Goal: Task Accomplishment & Management: Manage account settings

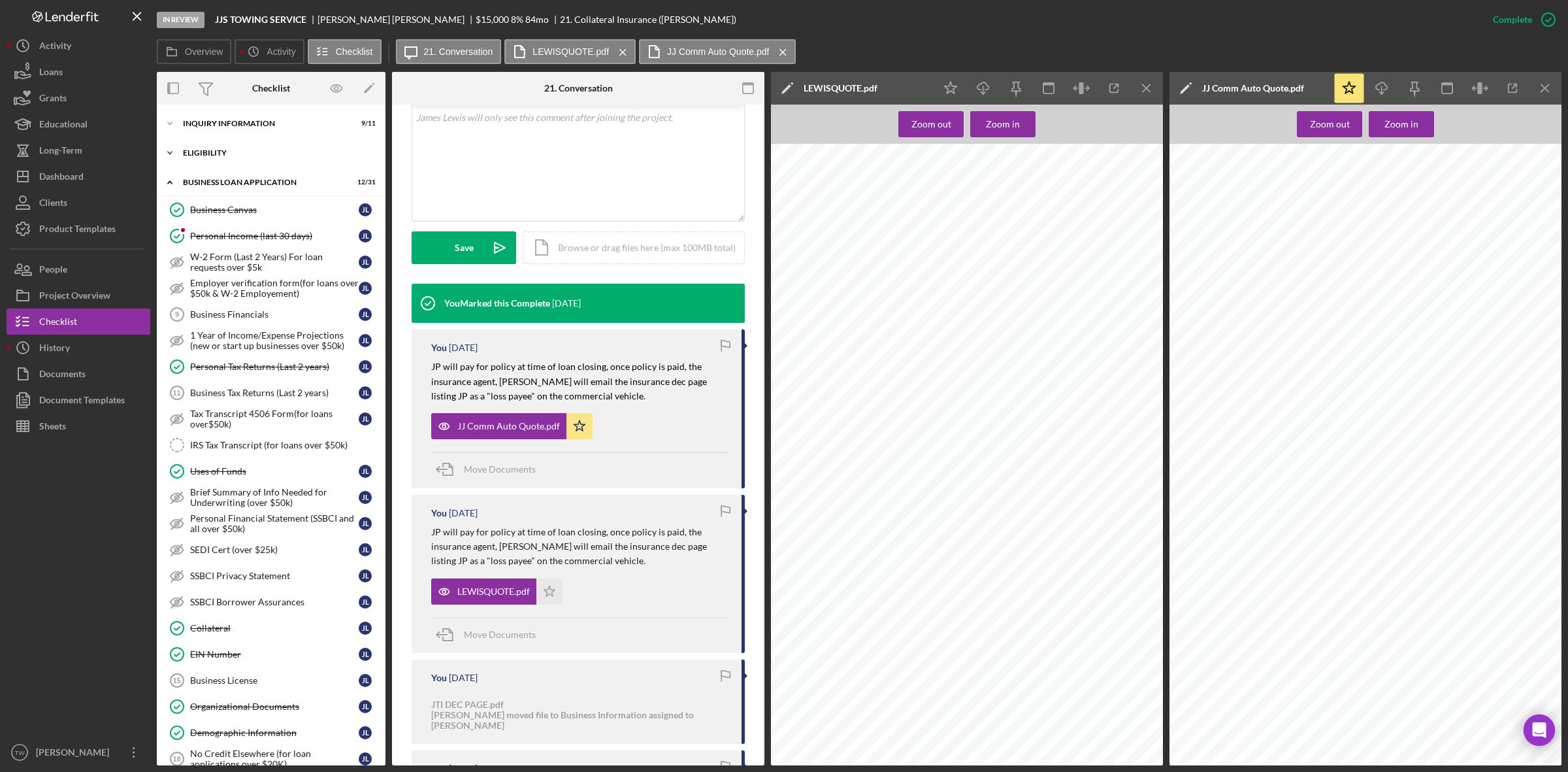
click at [232, 149] on div "ELIGIBILITY" at bounding box center [276, 153] width 186 height 8
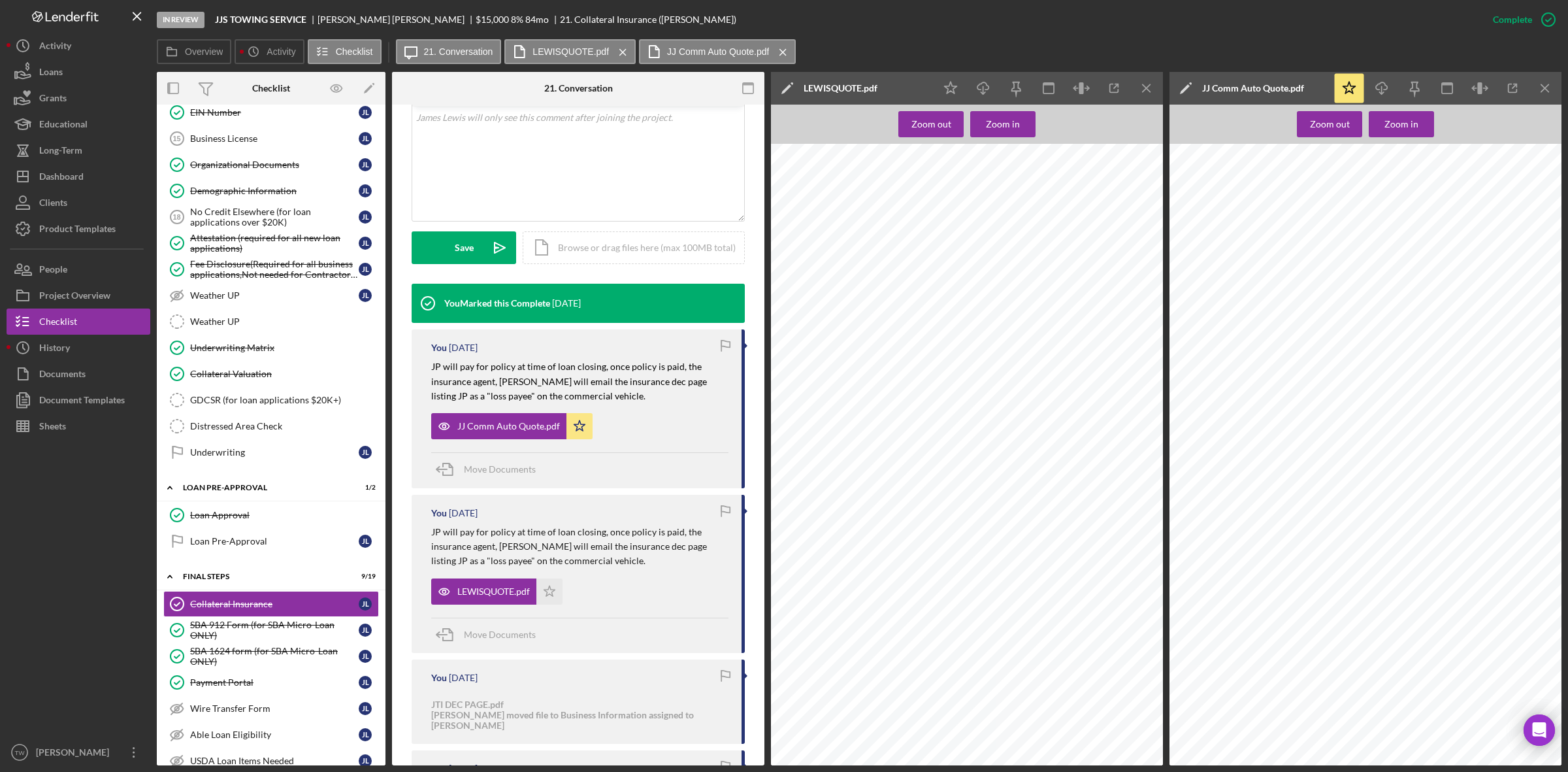
scroll to position [899, 0]
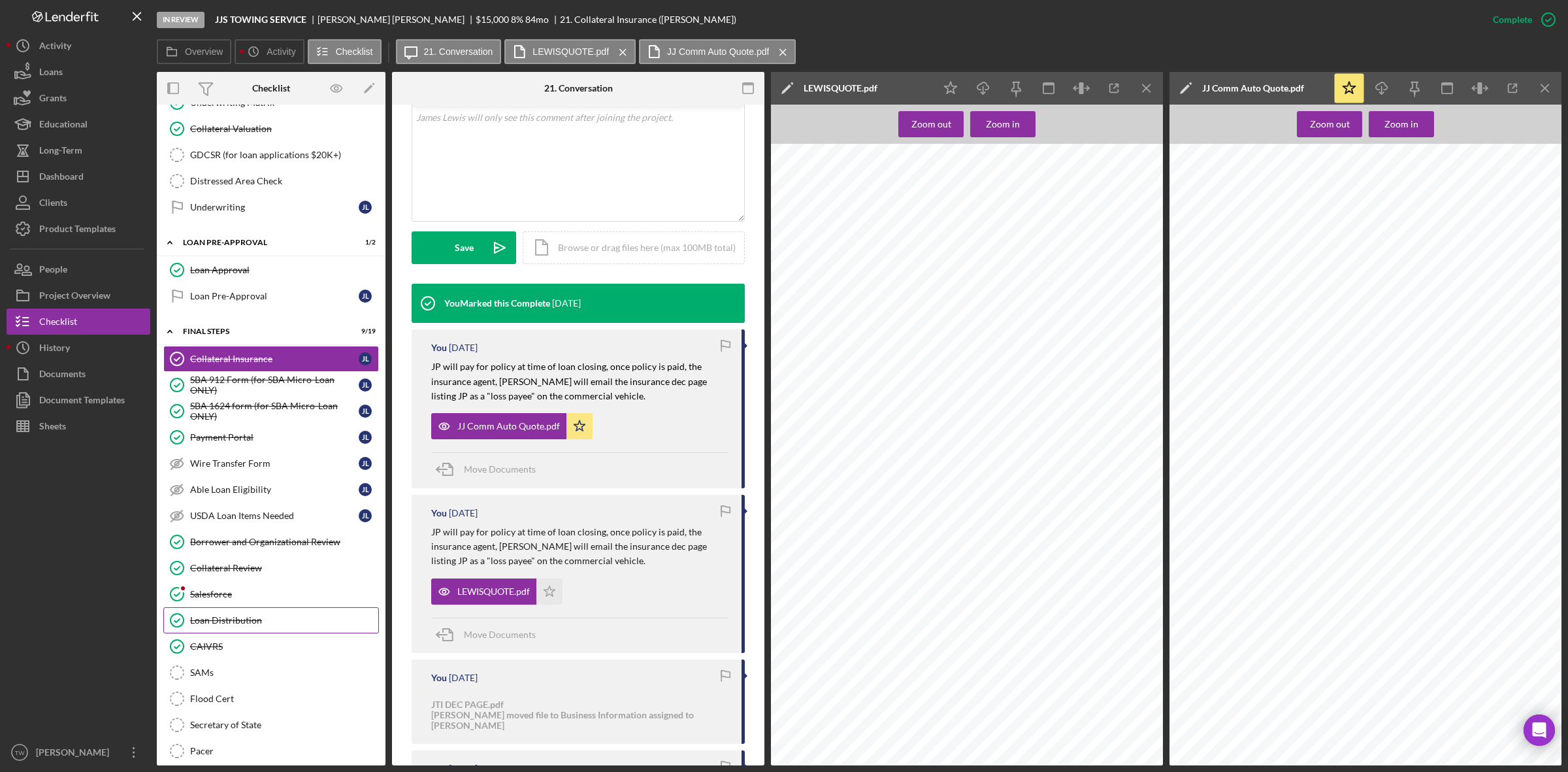
click at [251, 625] on div "Loan Distribution" at bounding box center [284, 620] width 188 height 11
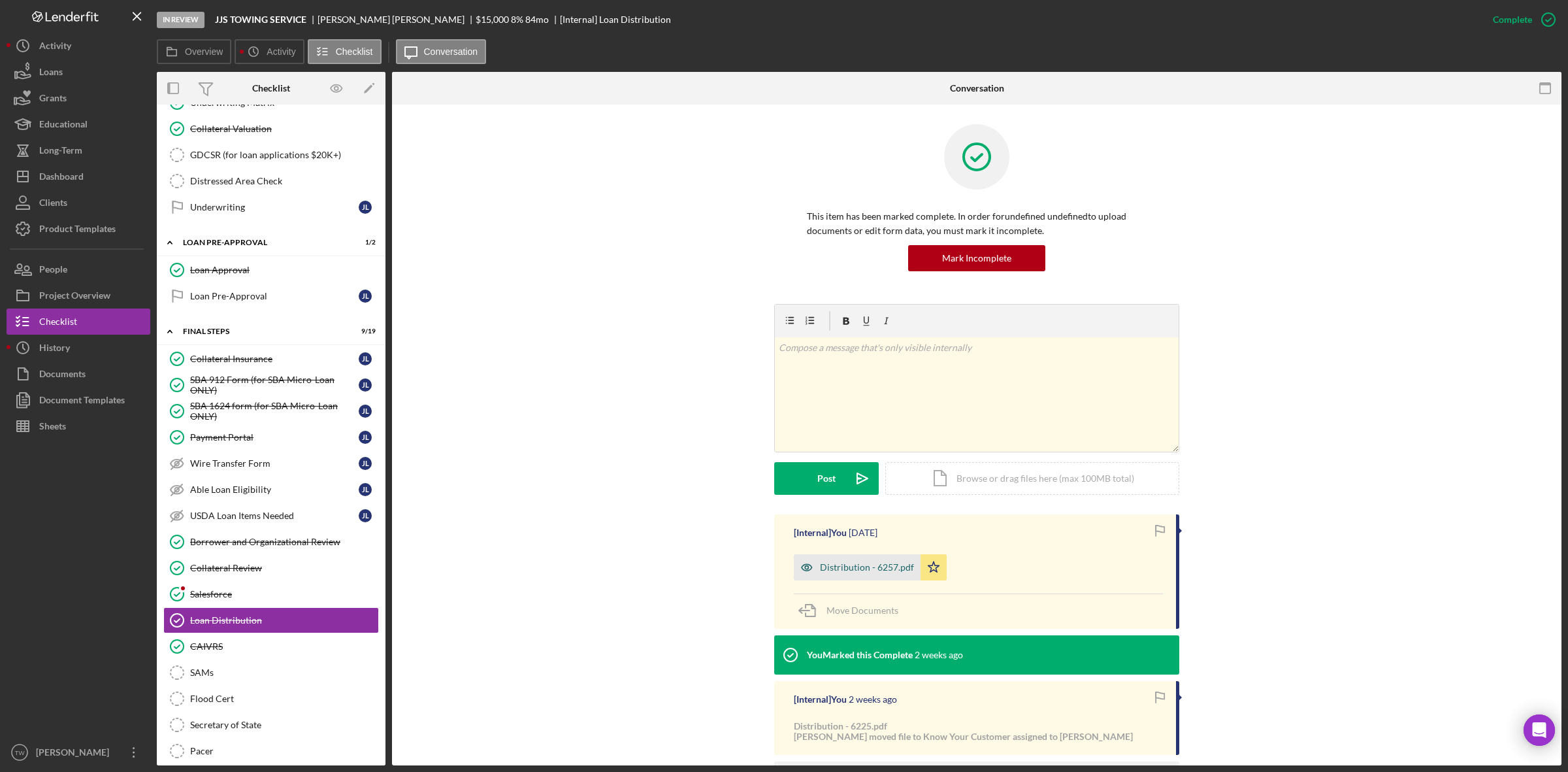
click at [868, 559] on div "Distribution - 6257.pdf" at bounding box center [857, 567] width 127 height 26
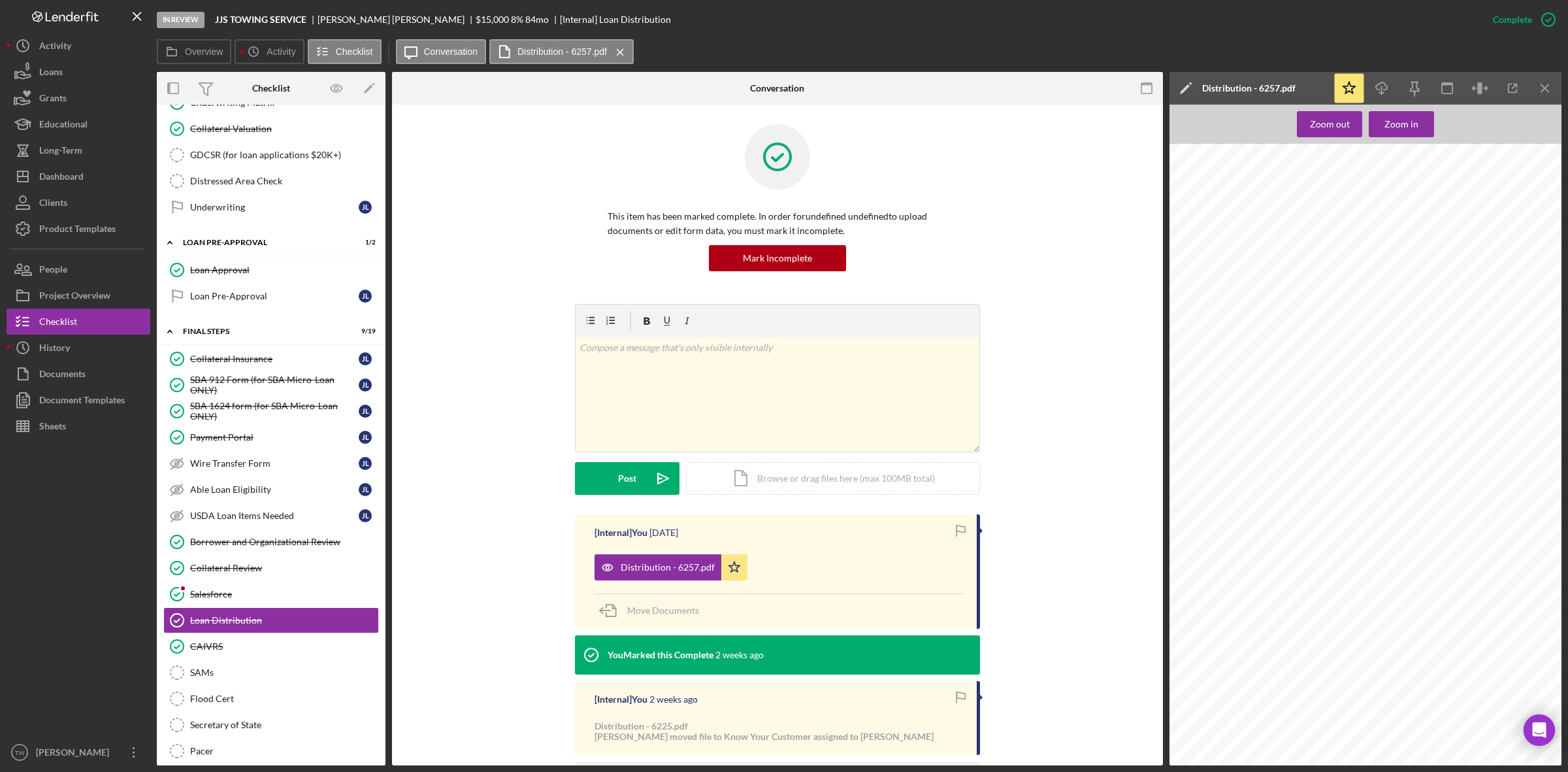
scroll to position [490, 0]
click at [1307, 453] on span "$1,381.78" at bounding box center [1307, 456] width 30 height 7
copy span "$1,381.78"
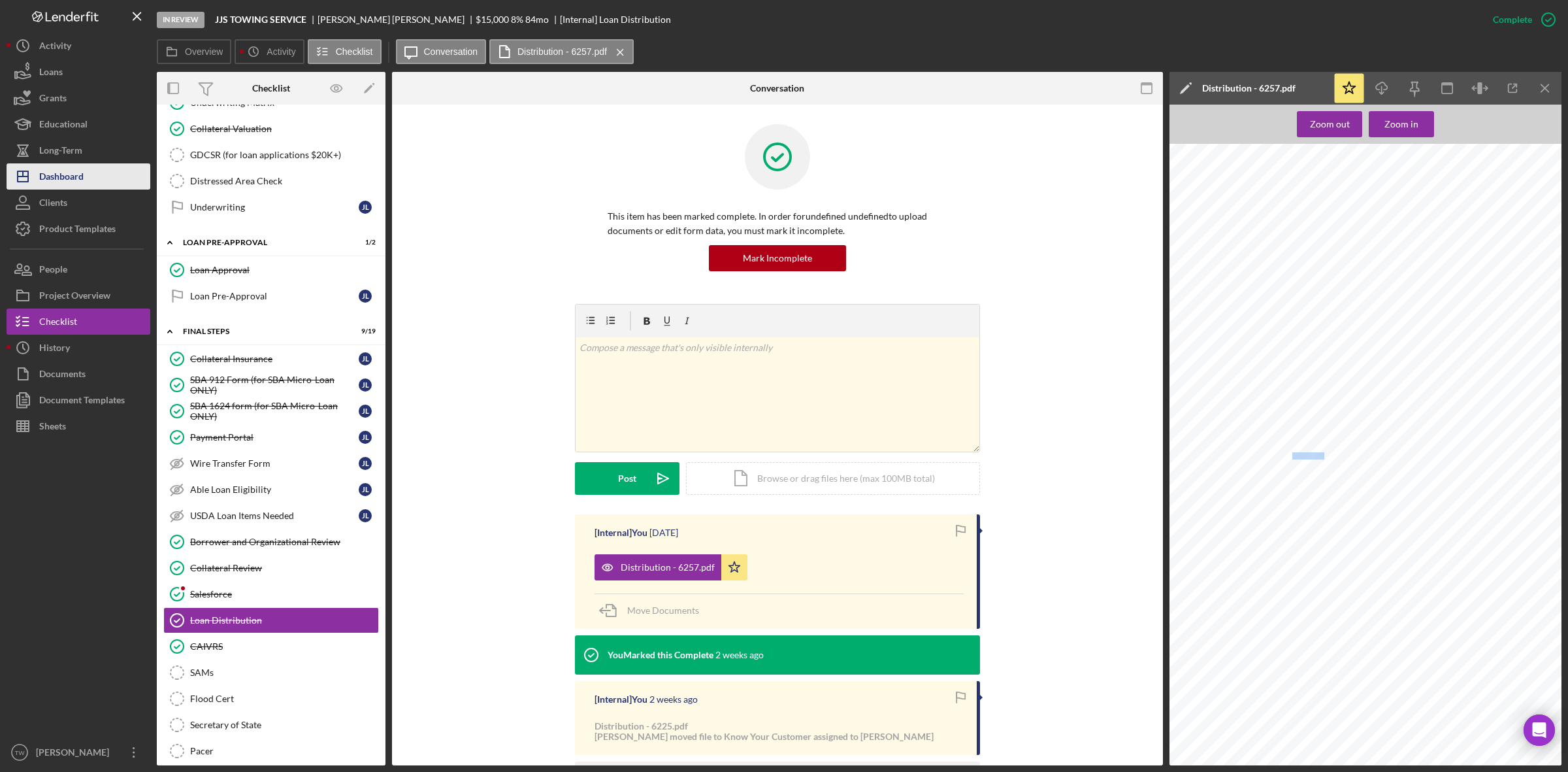
click at [79, 180] on div "Dashboard" at bounding box center [61, 178] width 44 height 30
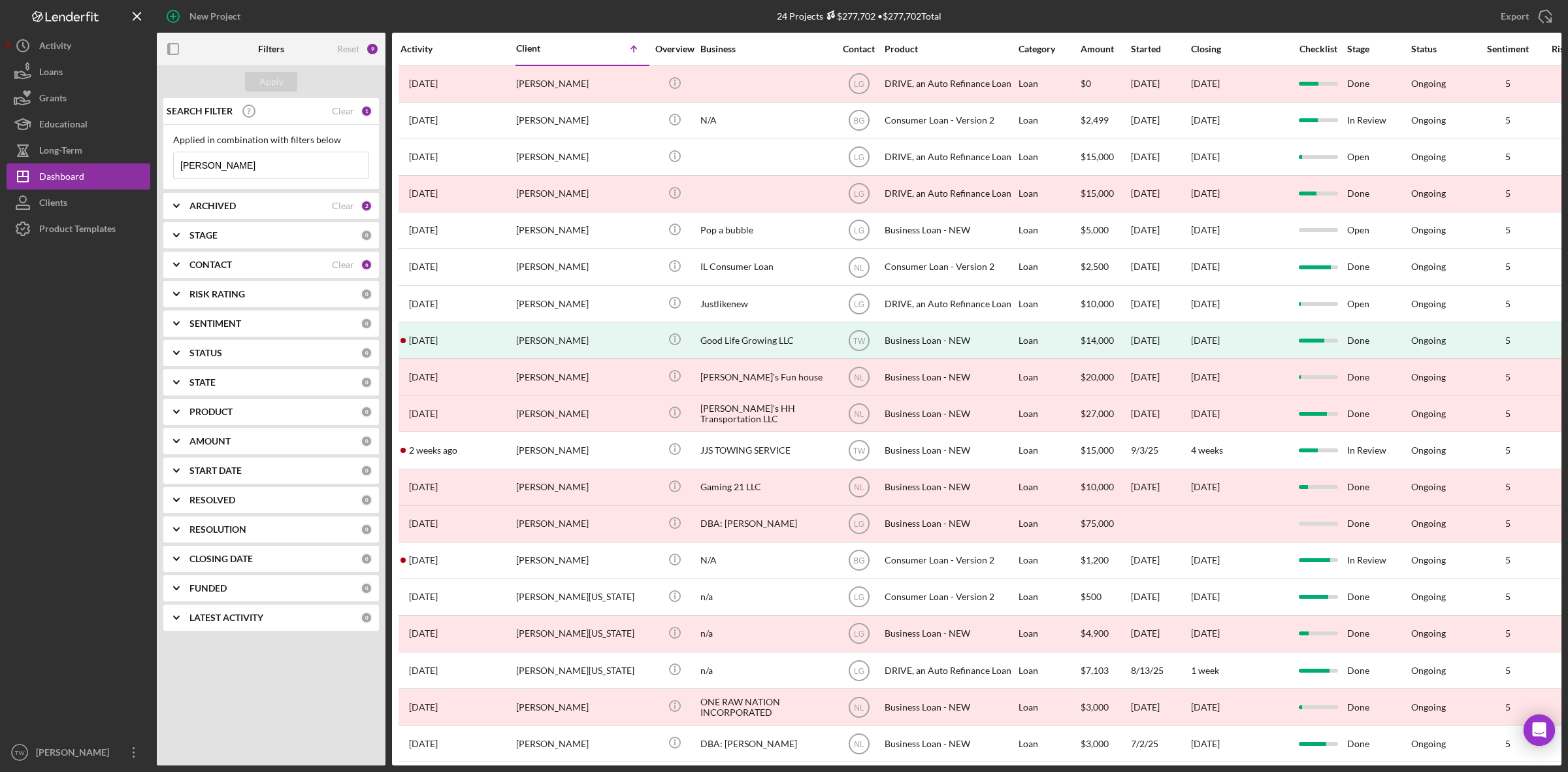
click at [243, 172] on input "[PERSON_NAME]" at bounding box center [271, 165] width 195 height 26
type input "j"
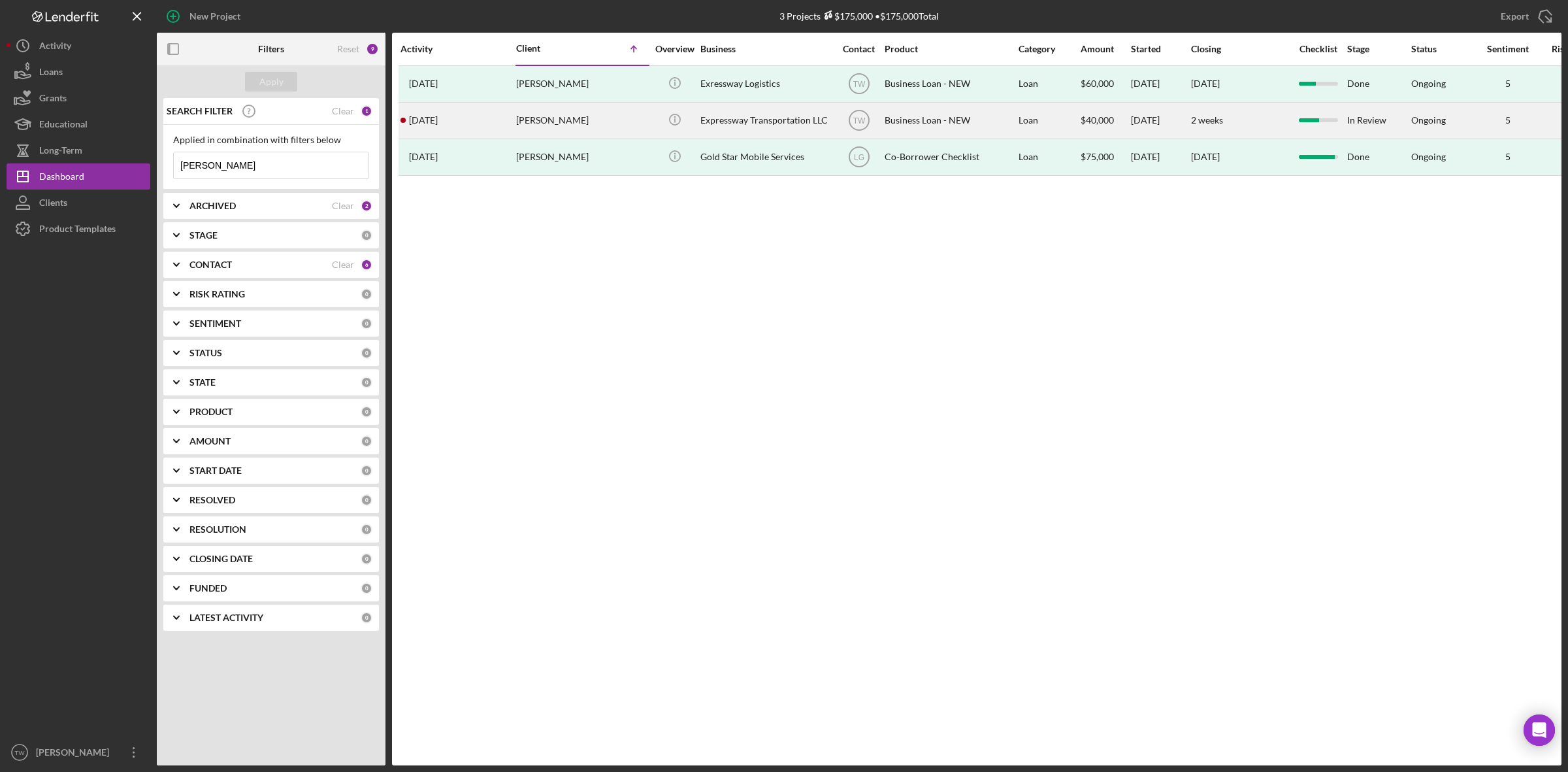
type input "[PERSON_NAME]"
click at [601, 121] on div "[PERSON_NAME]" at bounding box center [581, 120] width 131 height 34
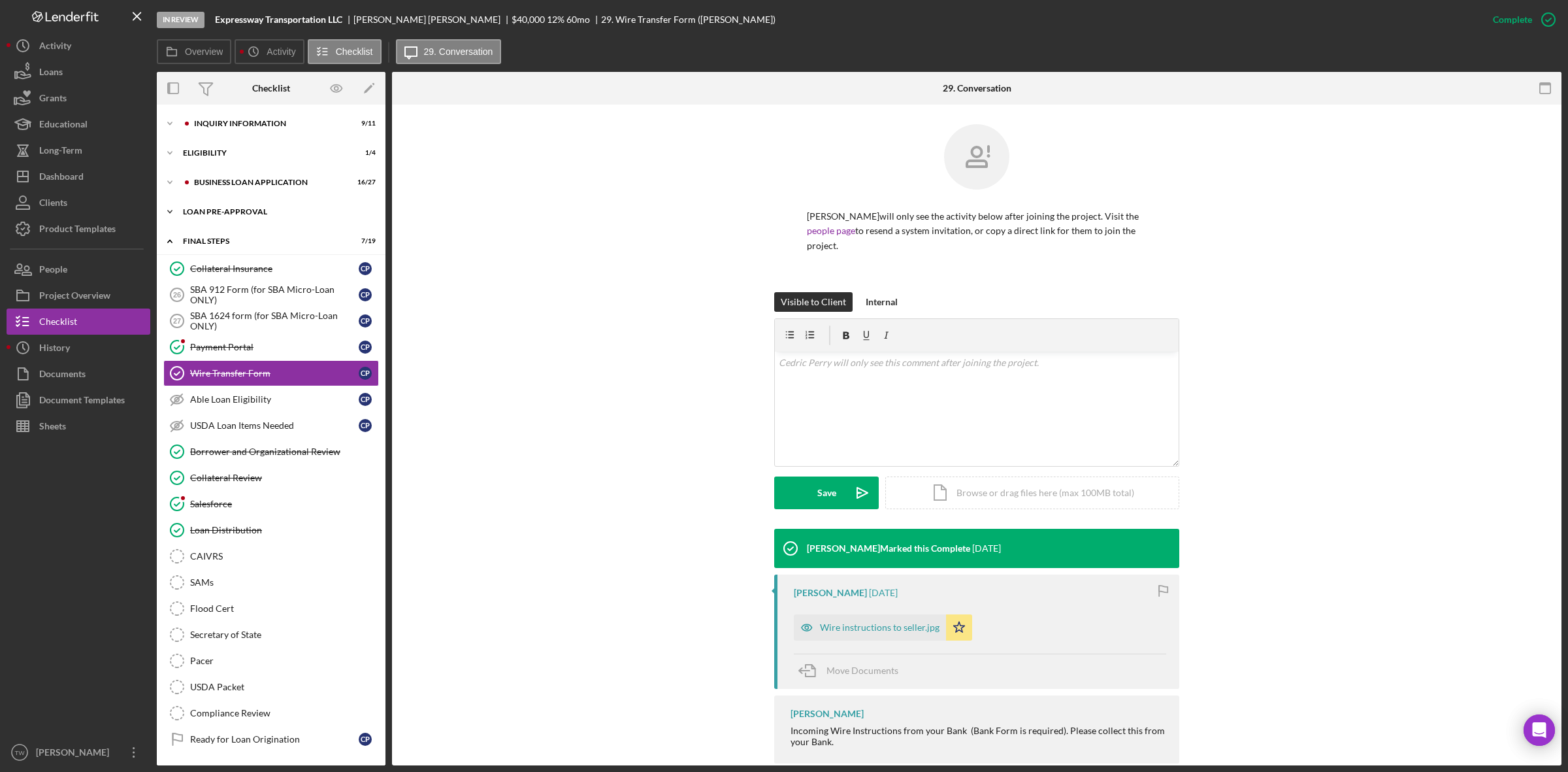
click at [221, 216] on div "Icon/Expander LOAN PRE-APPROVAL 1 / 2" at bounding box center [271, 212] width 228 height 26
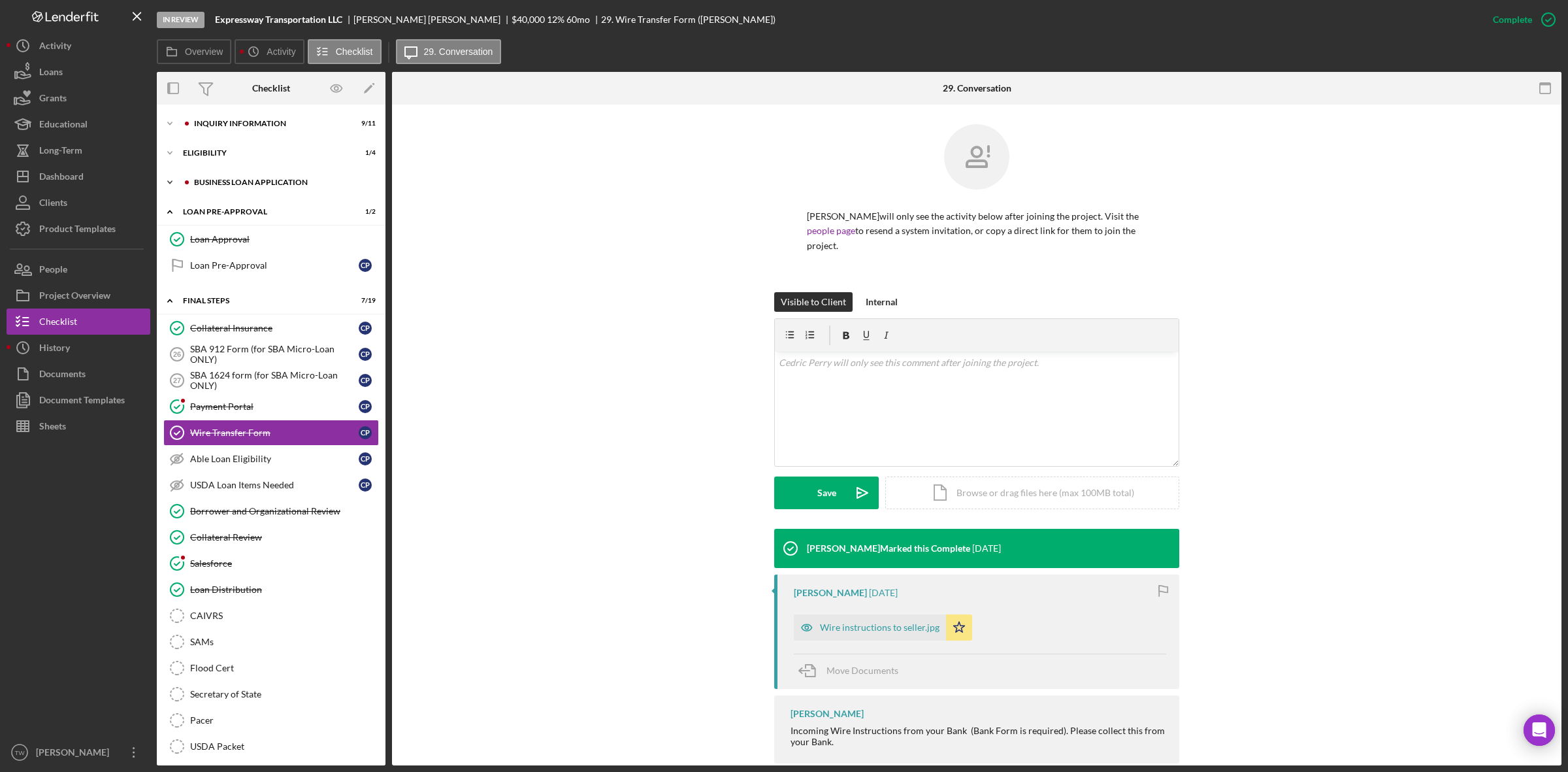
click at [226, 185] on div "BUSINESS LOAN APPLICATION" at bounding box center [282, 183] width 175 height 8
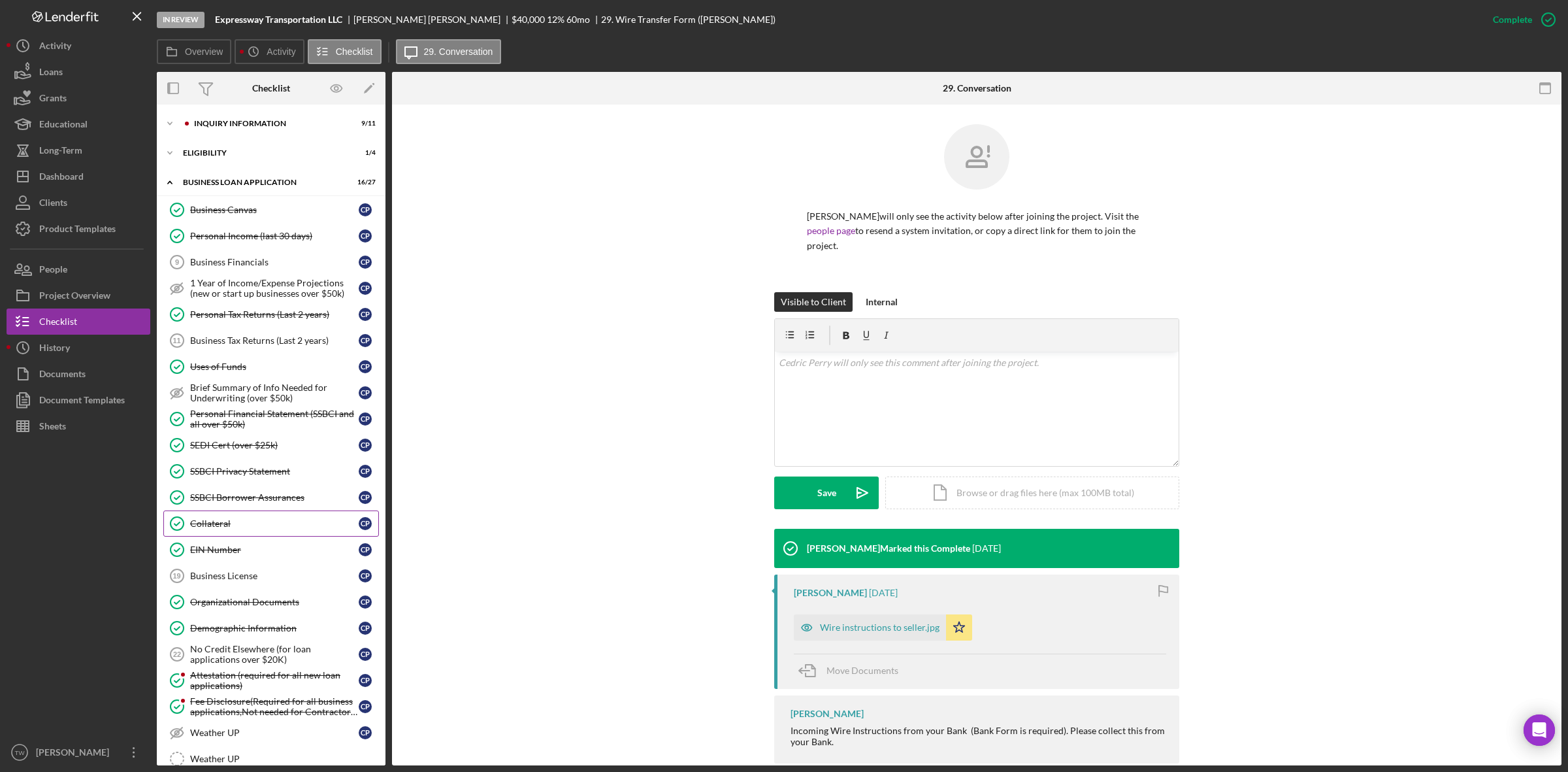
drag, startPoint x: 261, startPoint y: 527, endPoint x: 261, endPoint y: 534, distance: 7.0
click at [261, 534] on link "Collateral Collateral C P" at bounding box center [271, 523] width 216 height 26
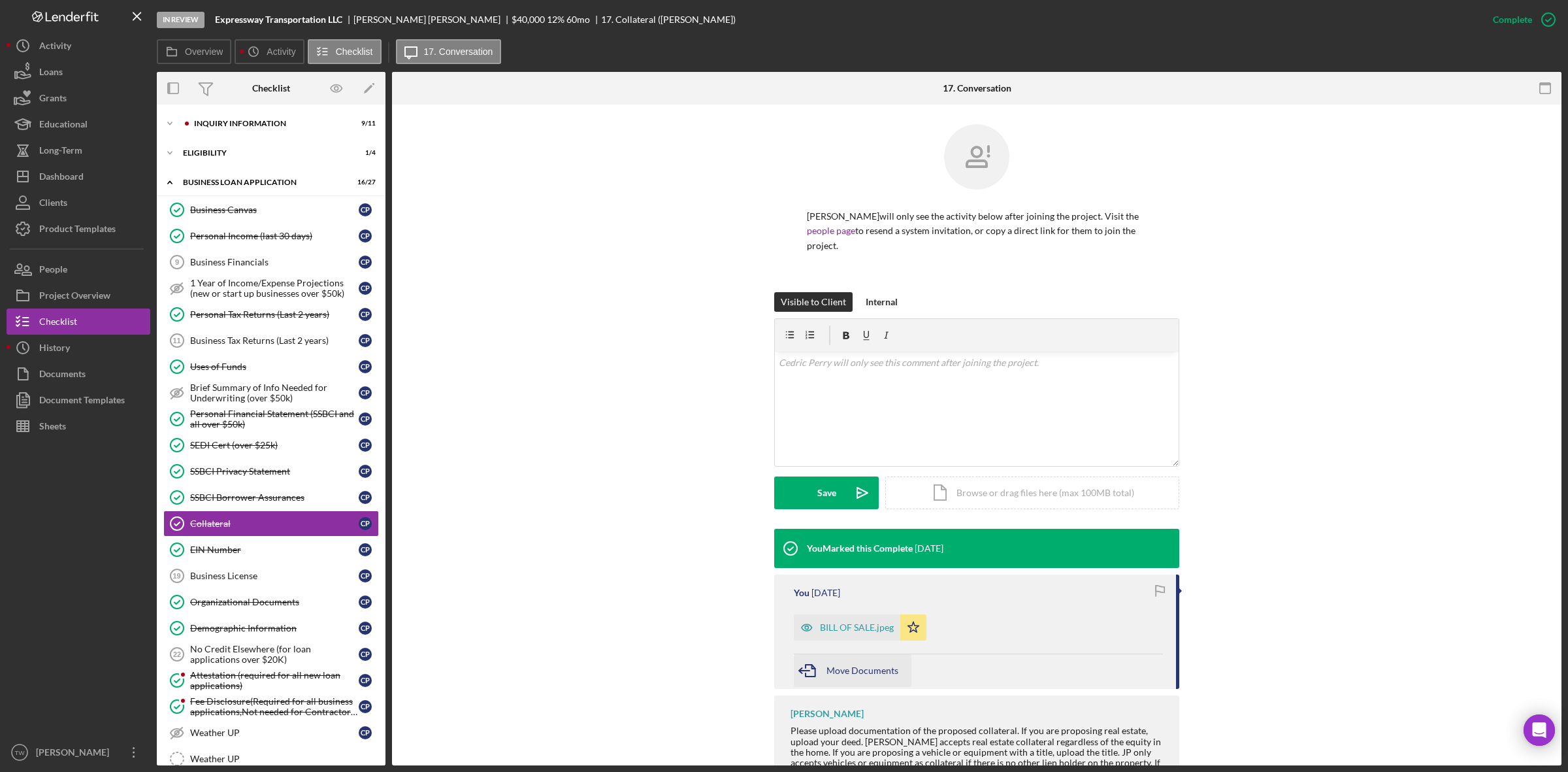
scroll to position [53, 0]
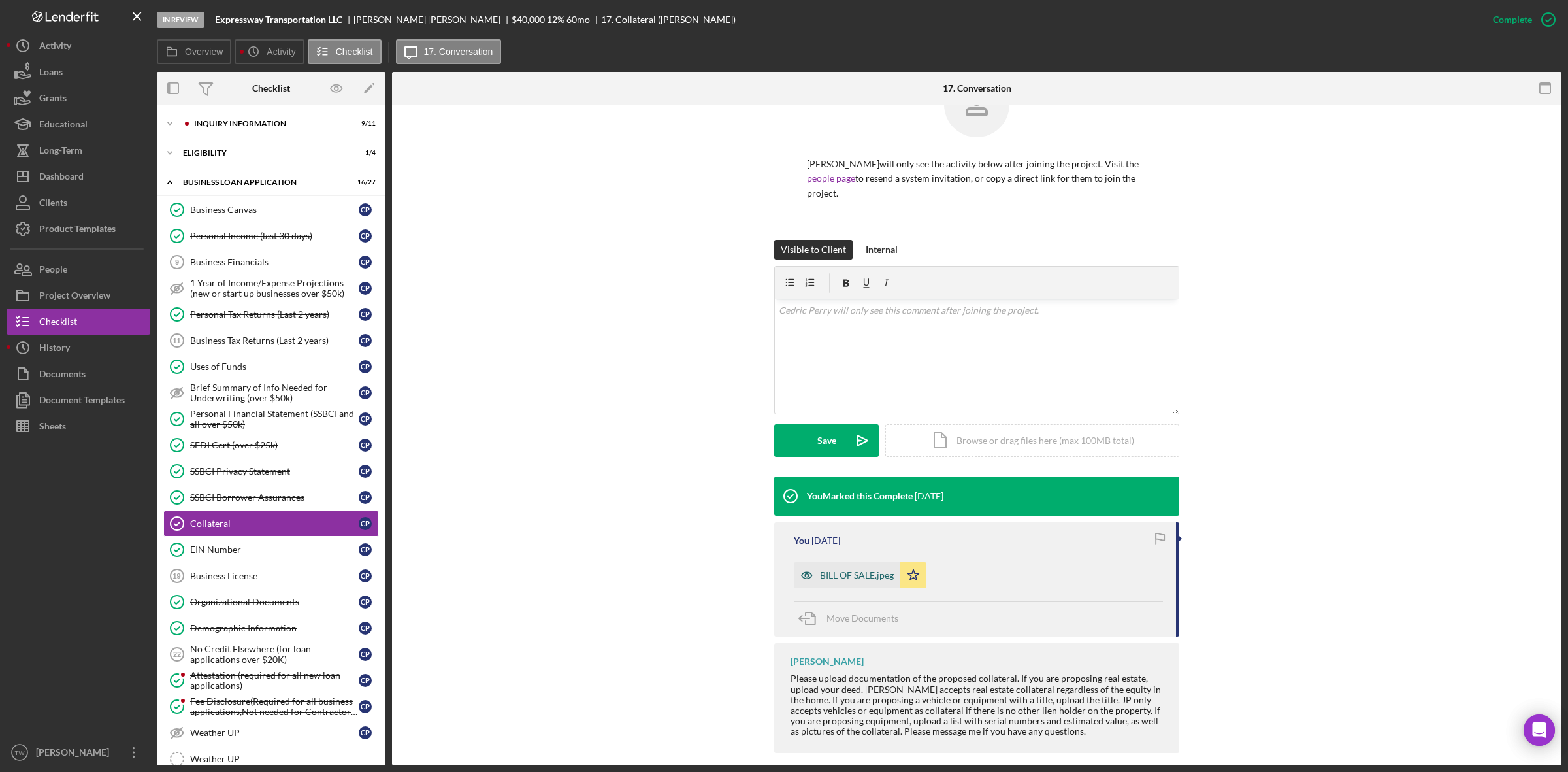
click at [843, 570] on div "BILL OF SALE.jpeg" at bounding box center [857, 575] width 74 height 11
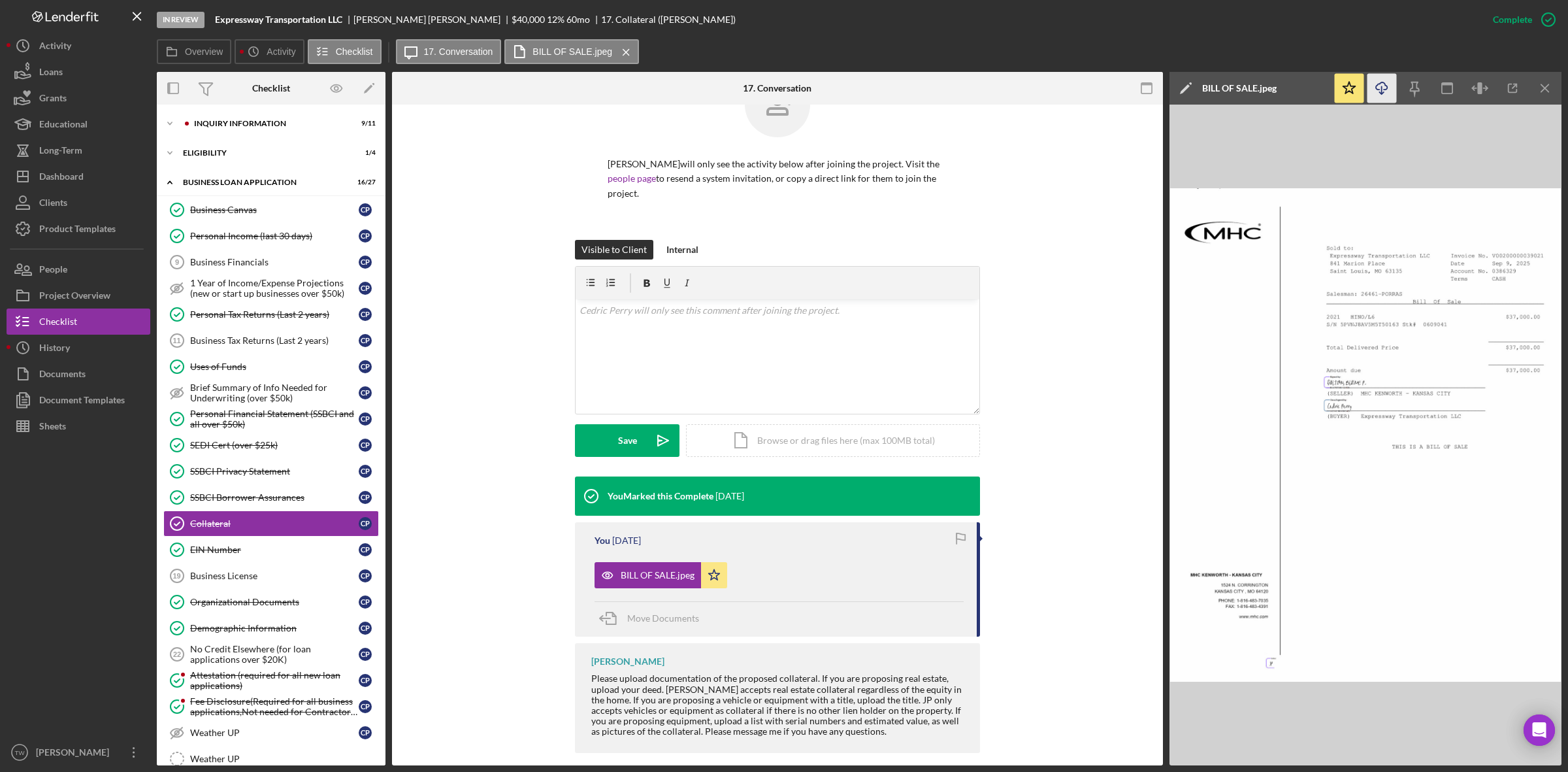
click at [1379, 92] on polyline "button" at bounding box center [1381, 93] width 5 height 2
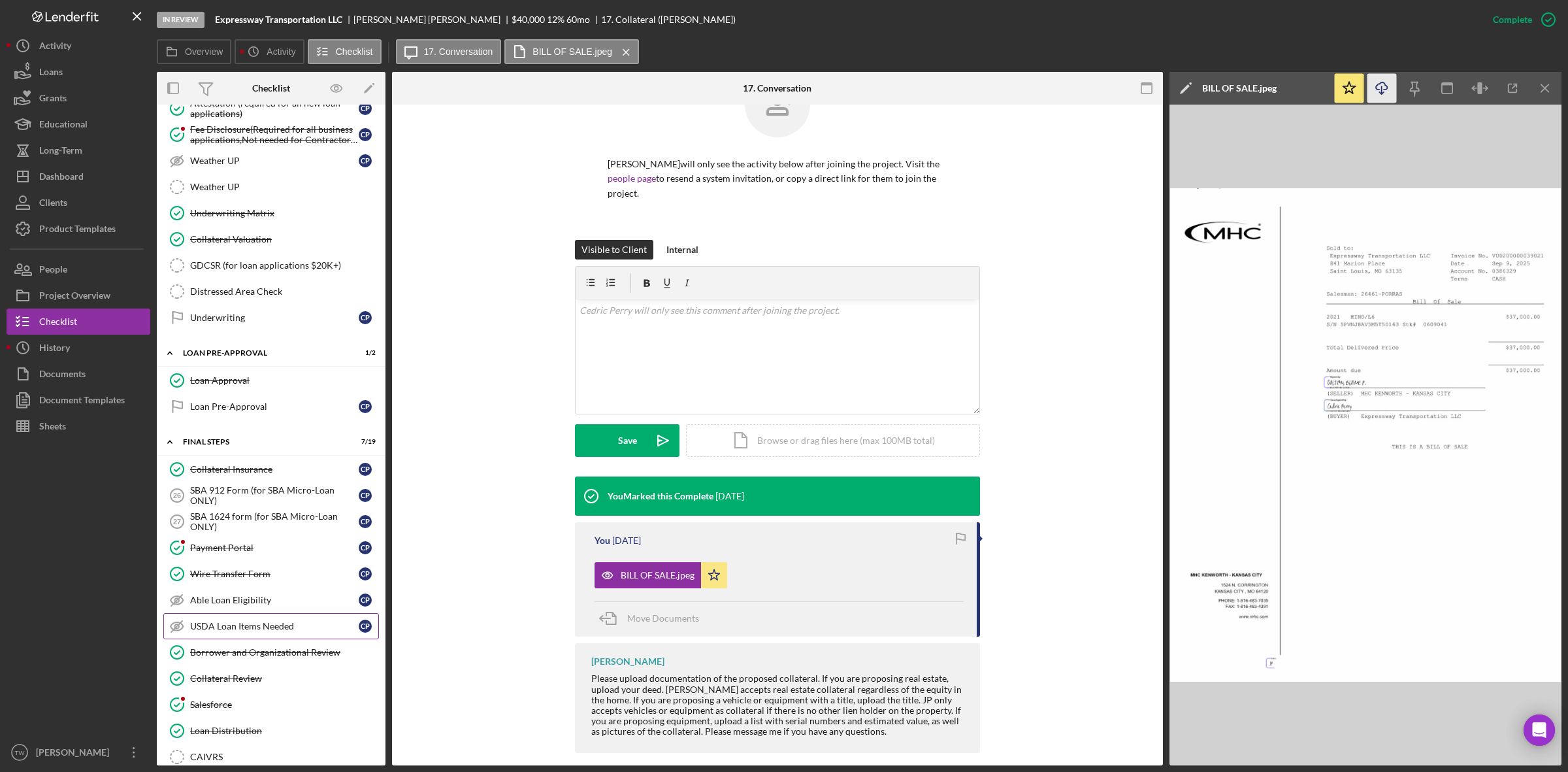
scroll to position [653, 0]
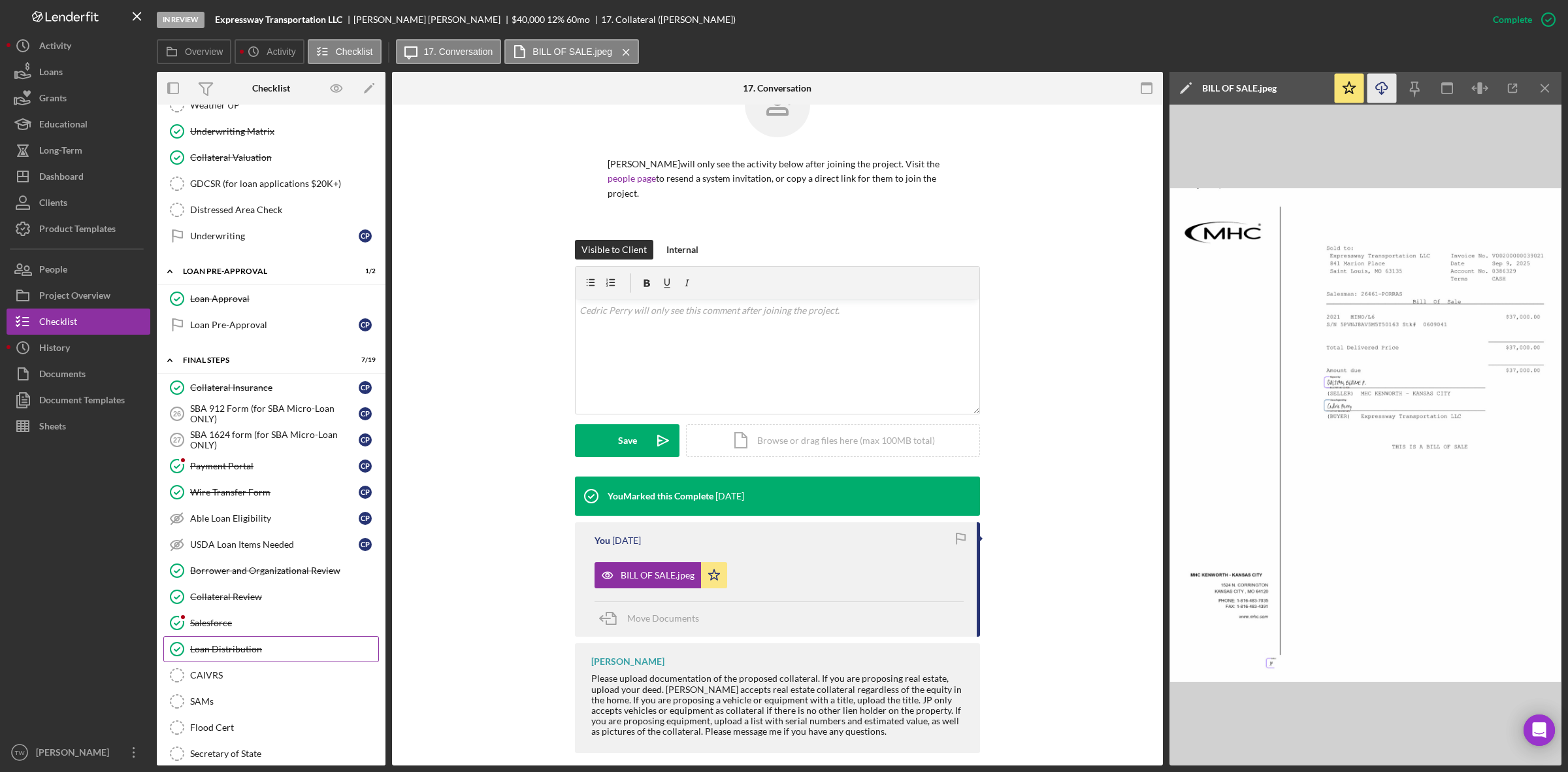
click at [226, 654] on div "Loan Distribution" at bounding box center [284, 649] width 188 height 11
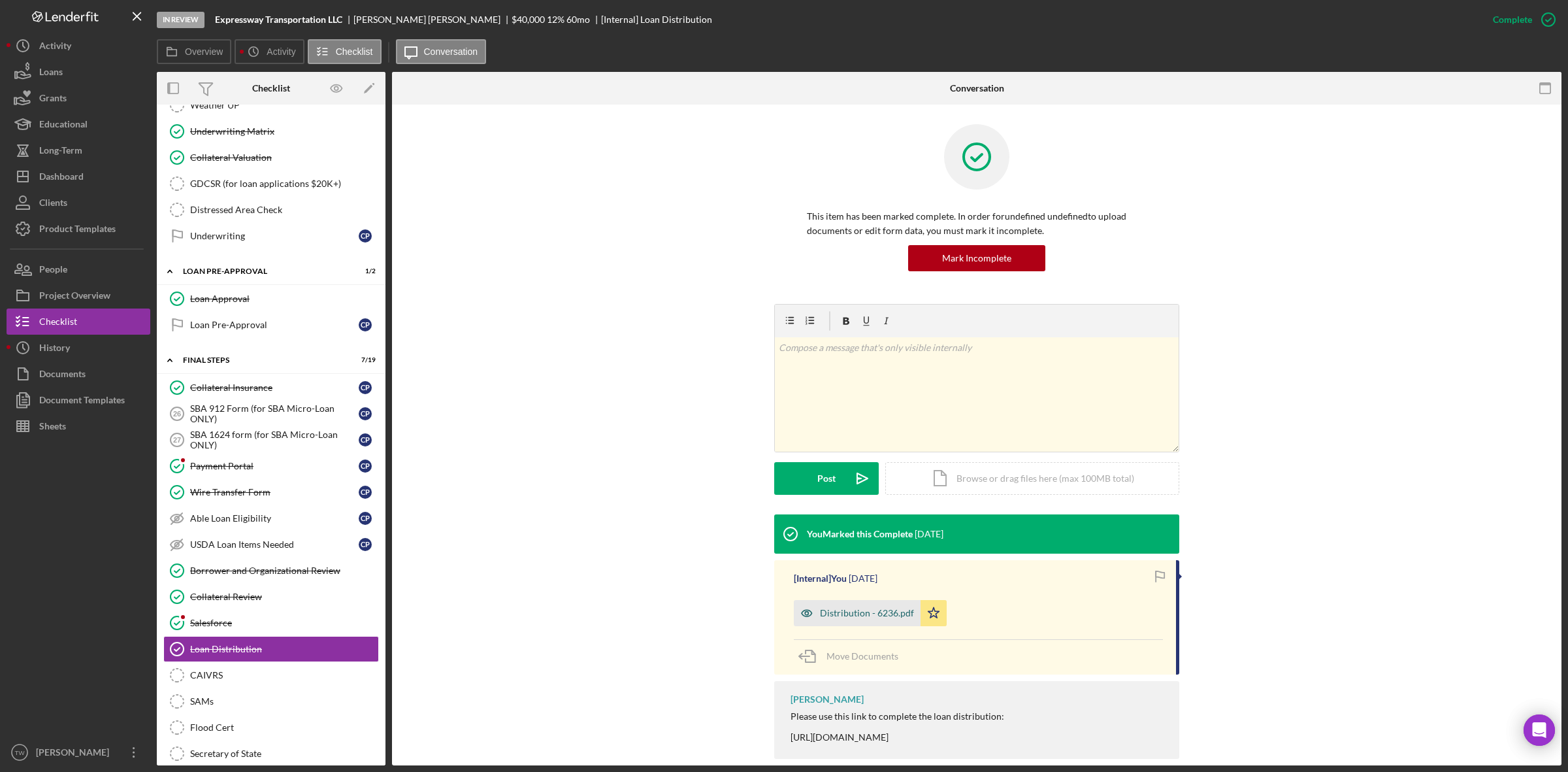
click at [833, 619] on div "Distribution - 6236.pdf" at bounding box center [857, 612] width 127 height 26
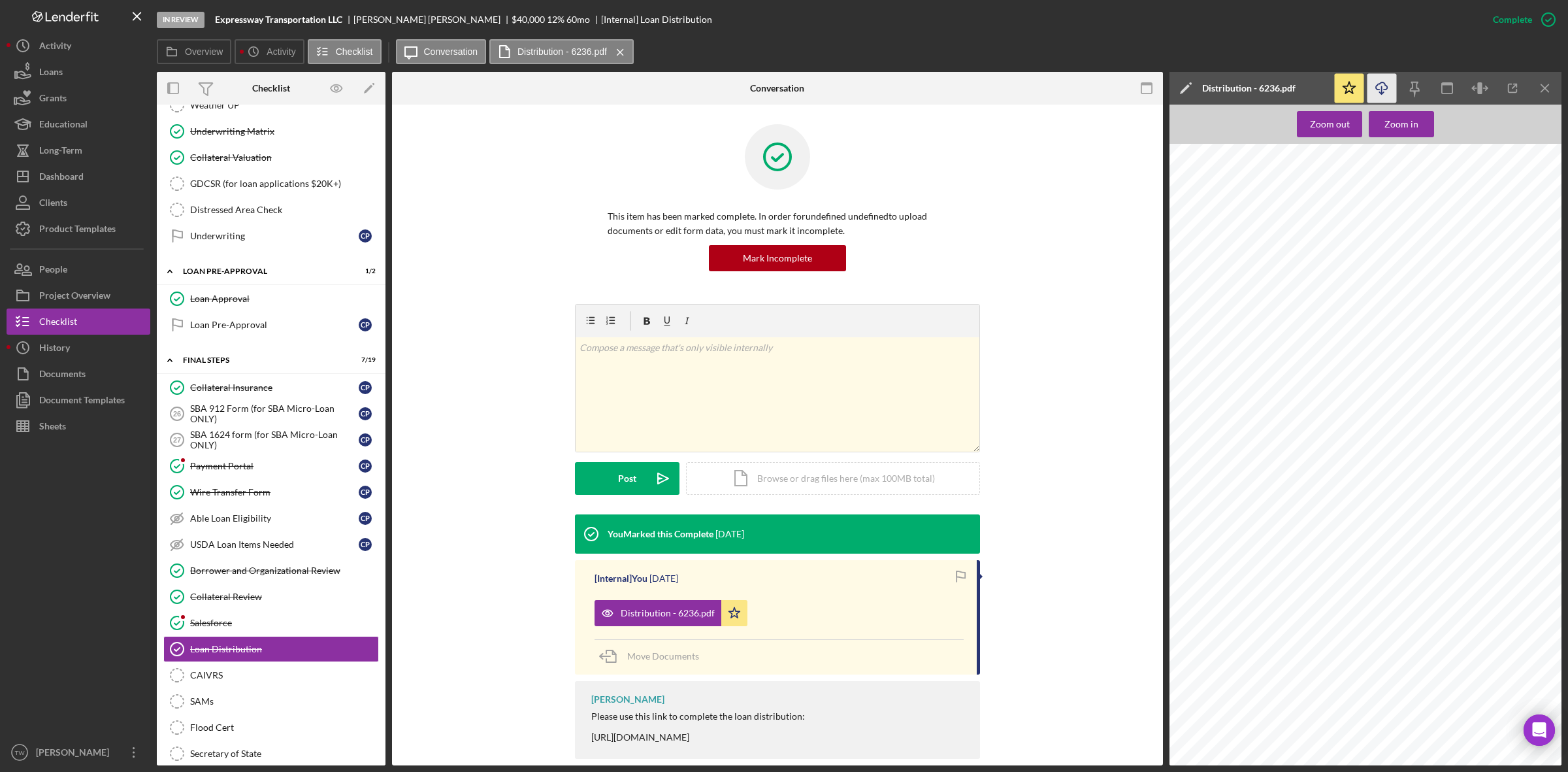
click at [1379, 84] on icon "button" at bounding box center [1381, 86] width 11 height 7
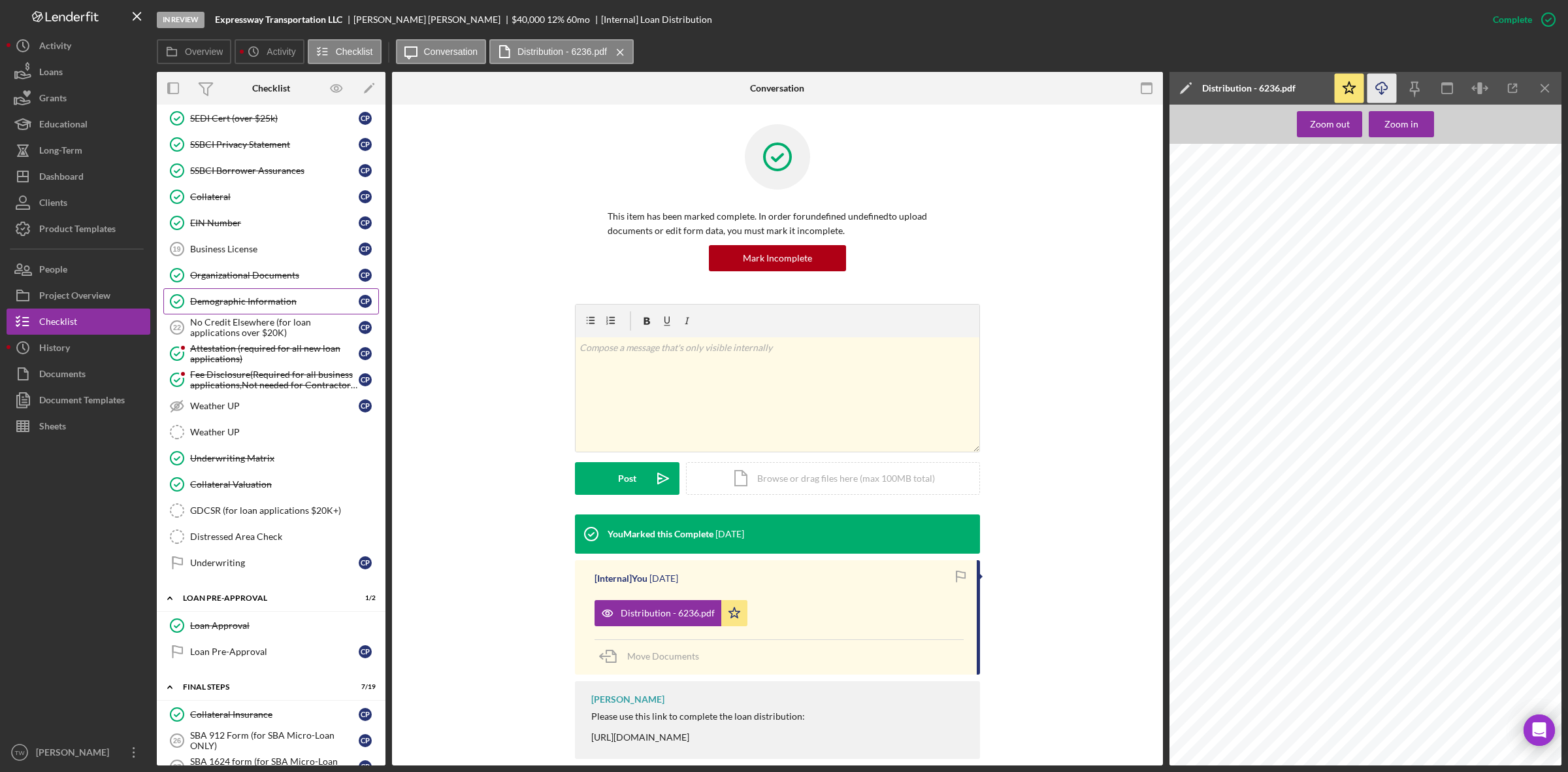
scroll to position [245, 0]
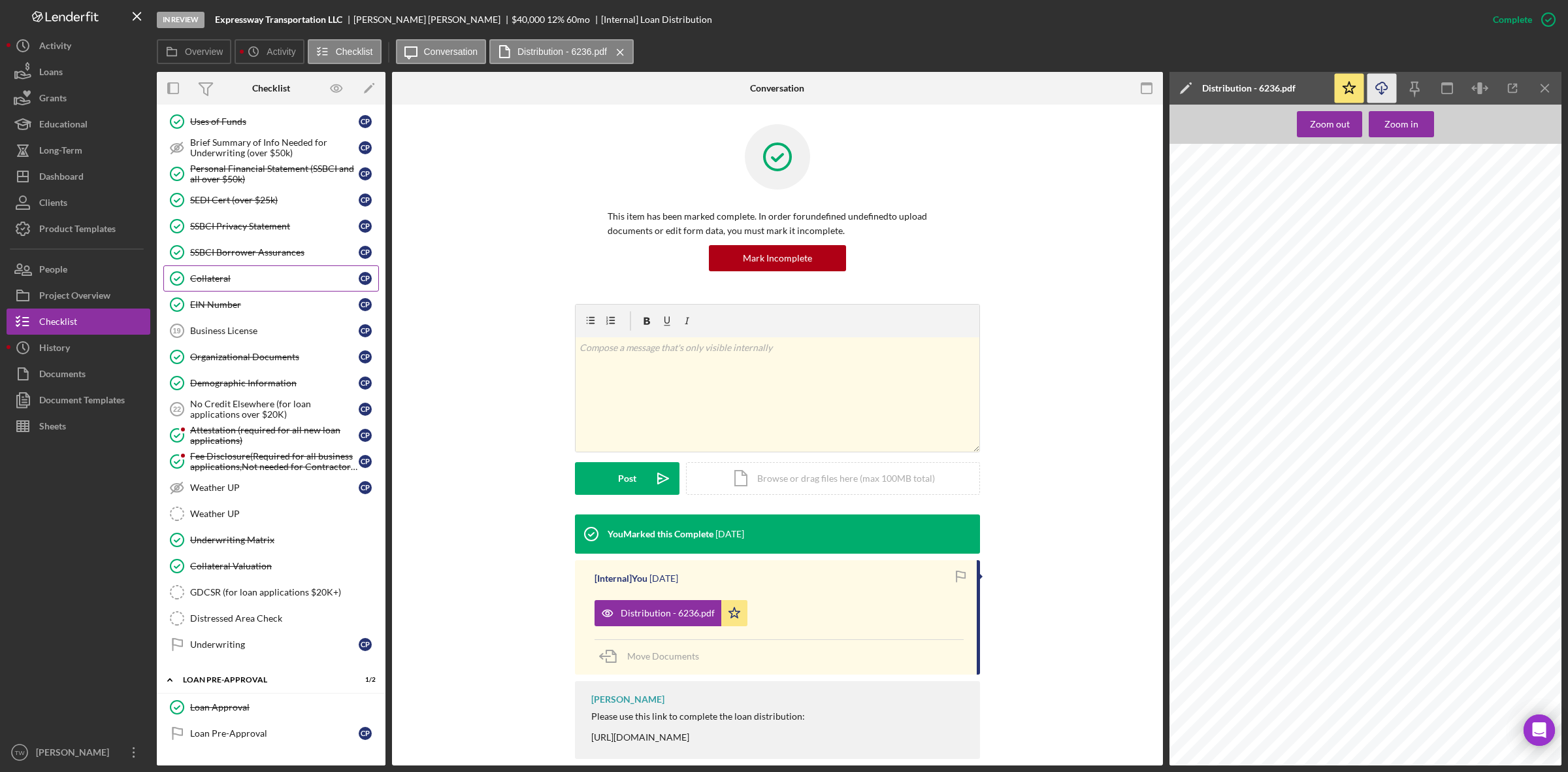
click at [257, 283] on div "Collateral" at bounding box center [274, 278] width 168 height 11
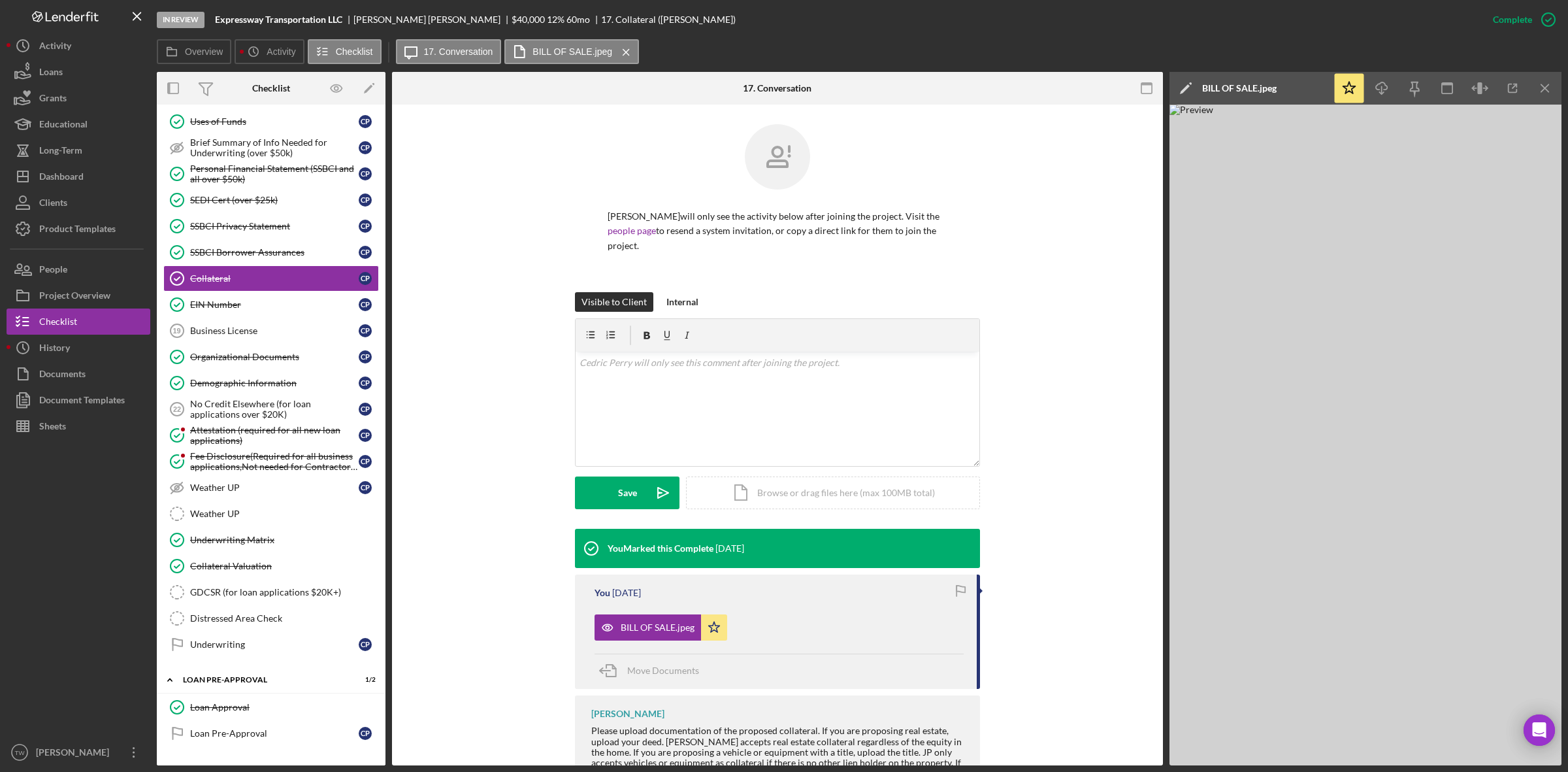
scroll to position [53, 0]
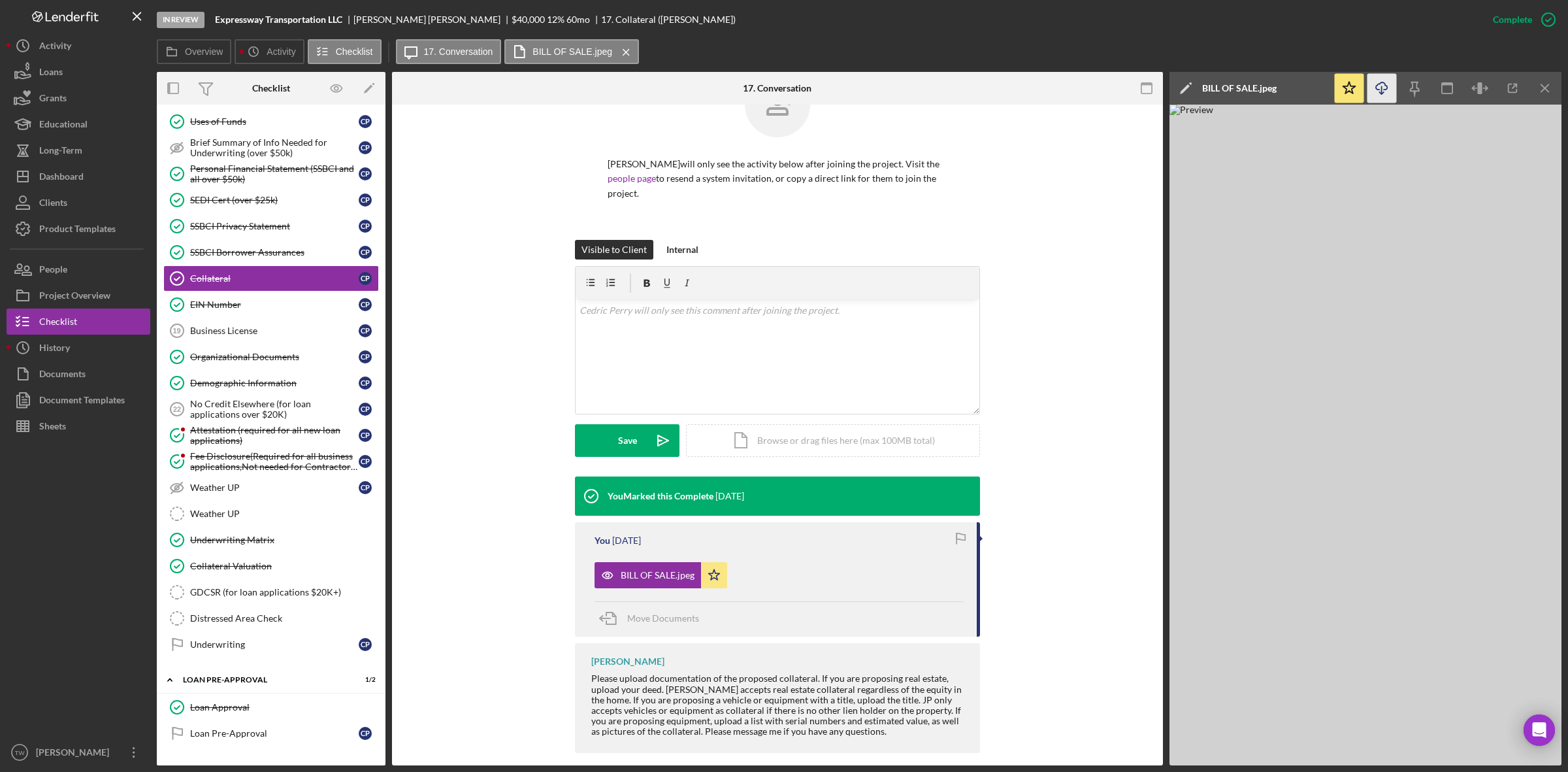
click at [1376, 89] on icon "Icon/Download" at bounding box center [1382, 89] width 30 height 30
click at [86, 174] on button "Icon/Dashboard Dashboard" at bounding box center [78, 176] width 143 height 26
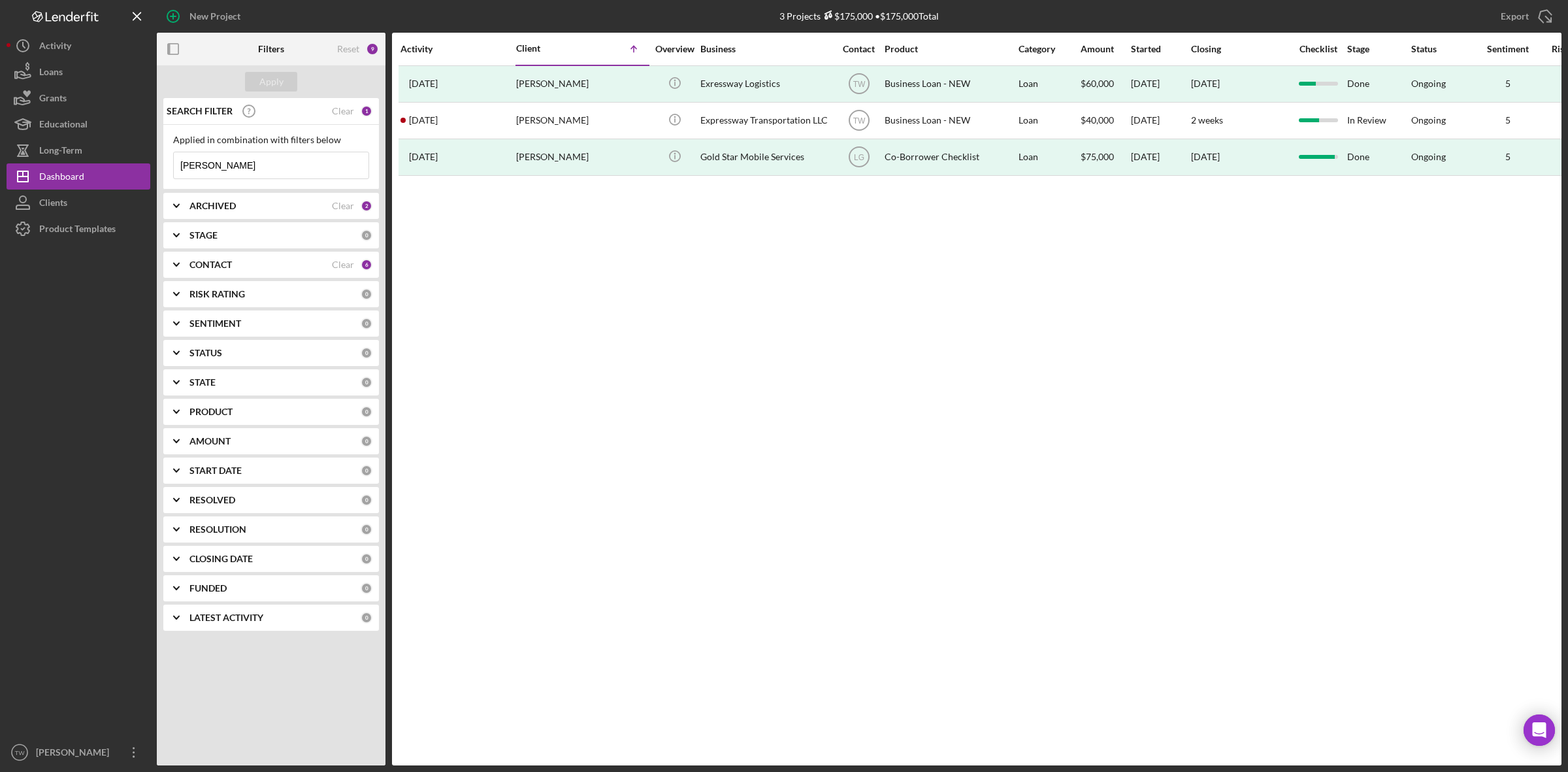
click at [250, 164] on input "[PERSON_NAME]" at bounding box center [271, 165] width 195 height 26
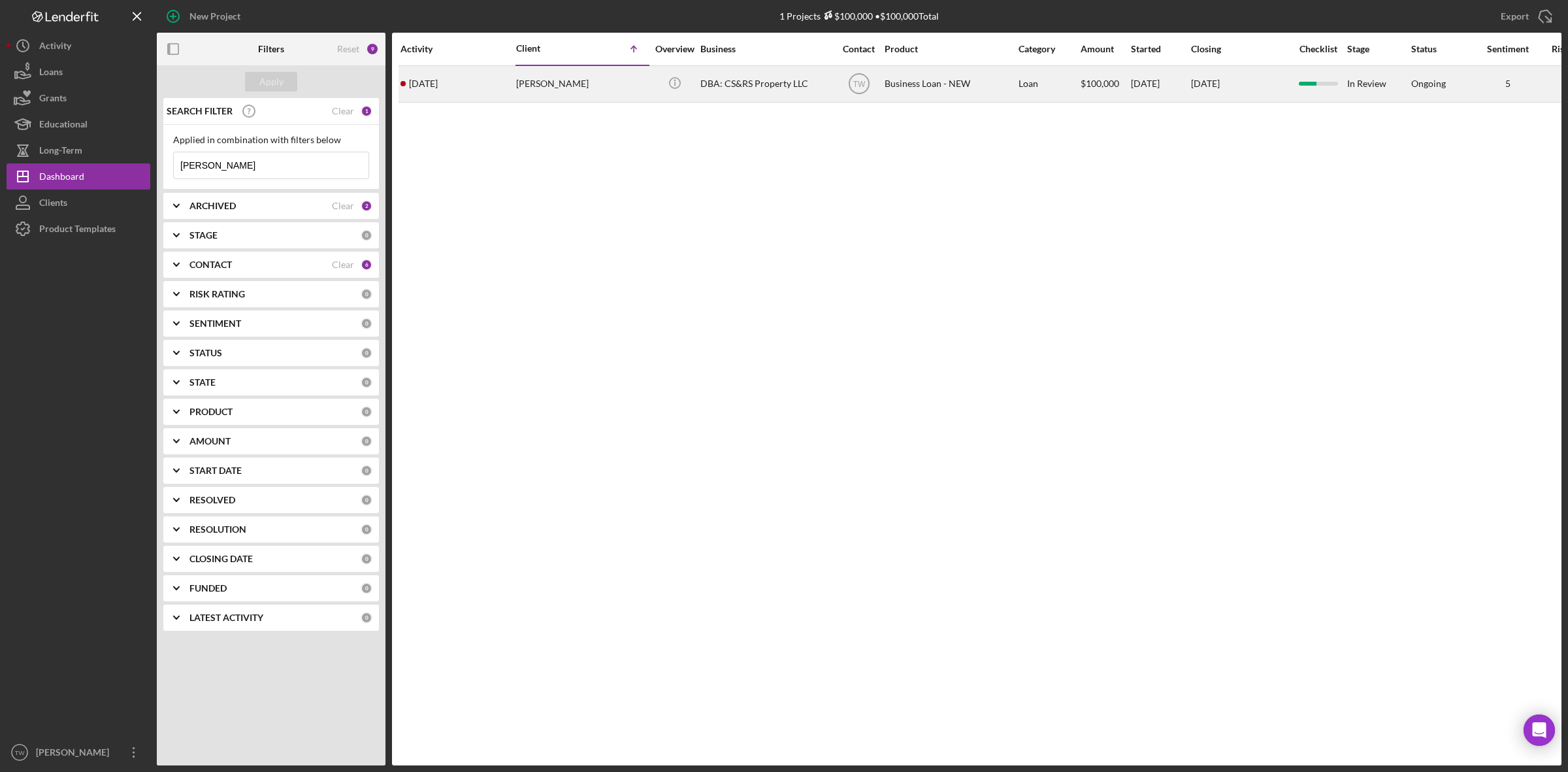
type input "[PERSON_NAME]"
click at [533, 98] on div "[PERSON_NAME]" at bounding box center [581, 84] width 131 height 34
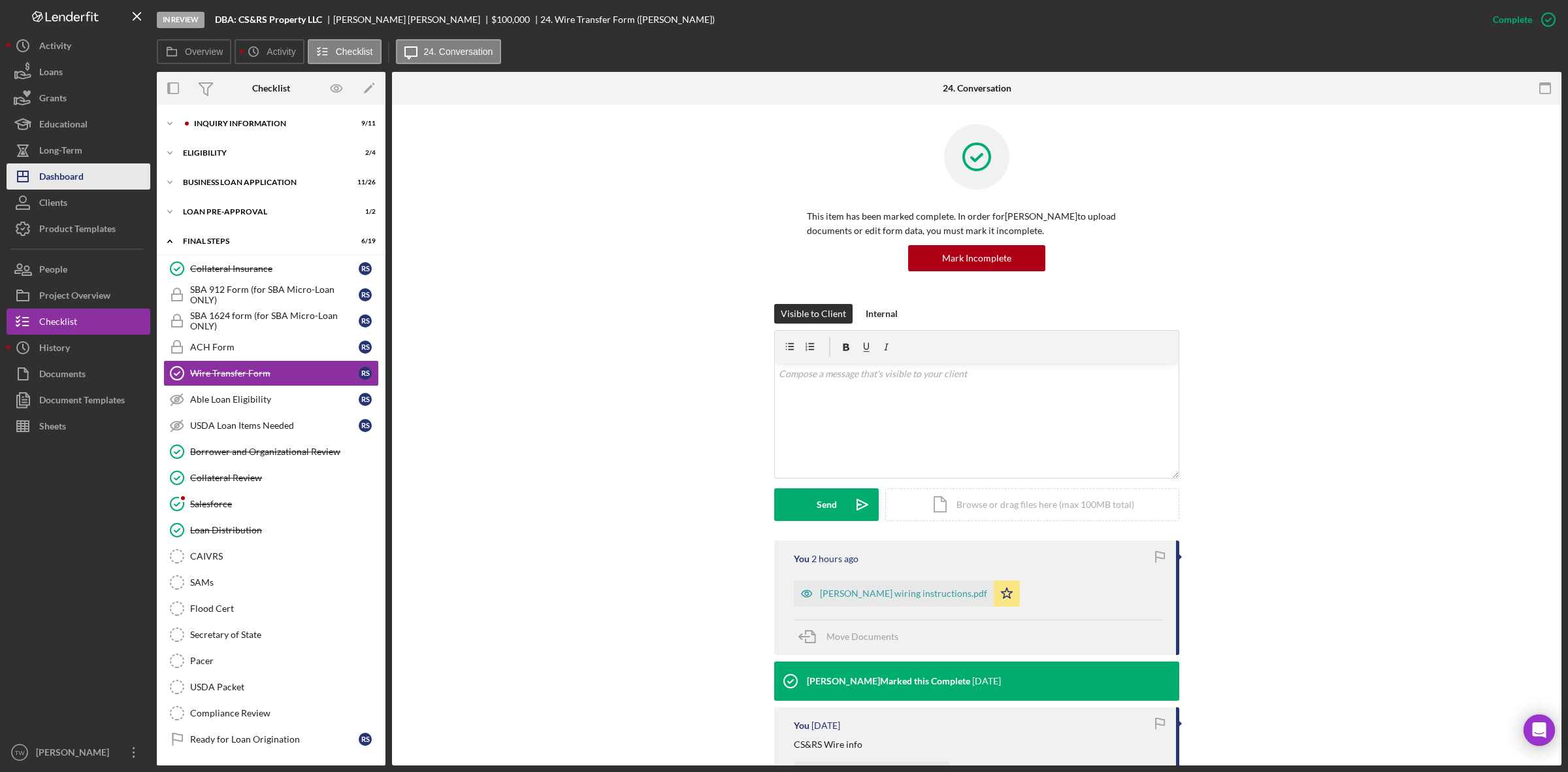
click at [90, 171] on button "Icon/Dashboard Dashboard" at bounding box center [78, 176] width 143 height 26
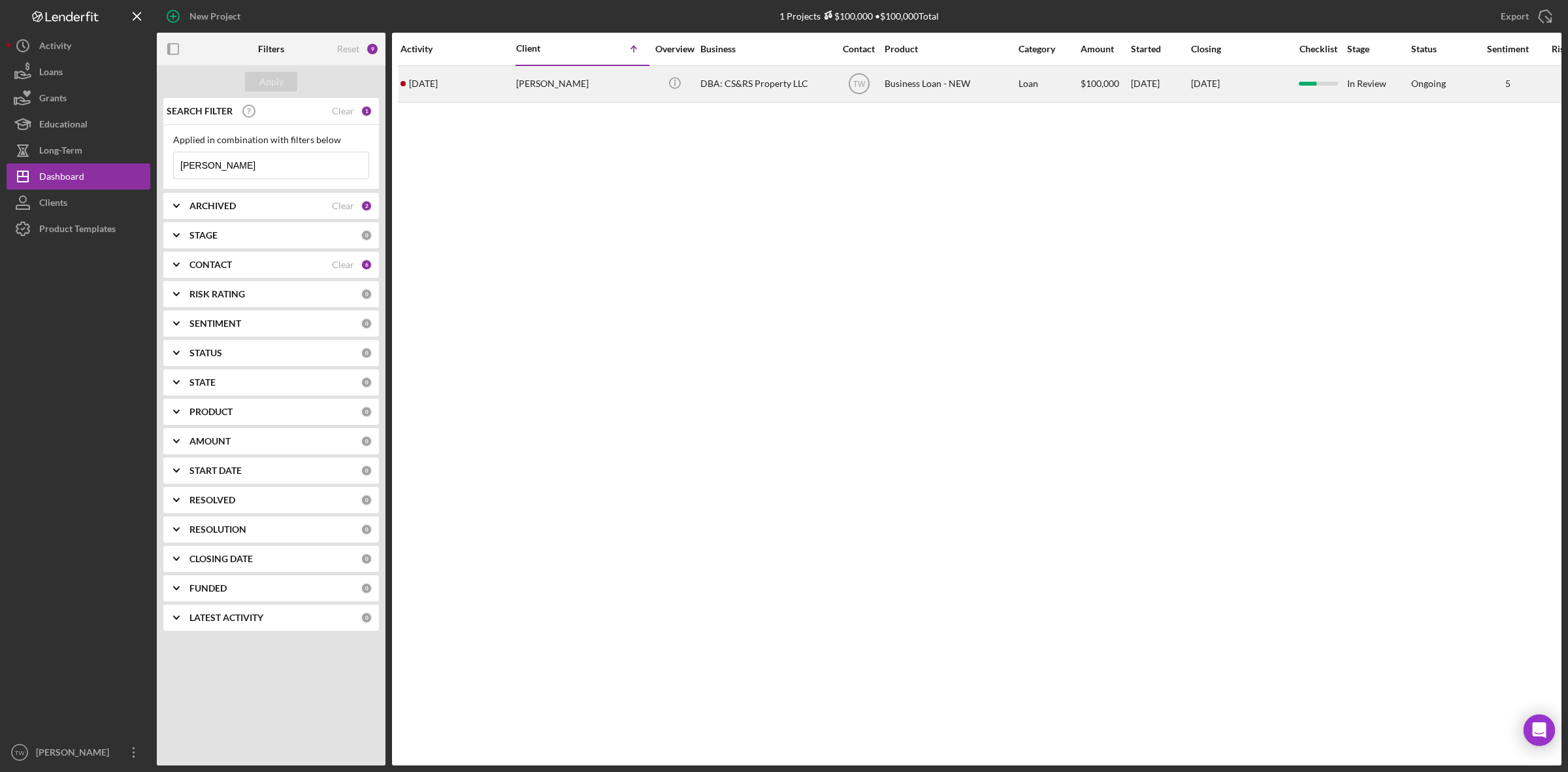
click at [612, 73] on div "[PERSON_NAME]" at bounding box center [581, 84] width 131 height 34
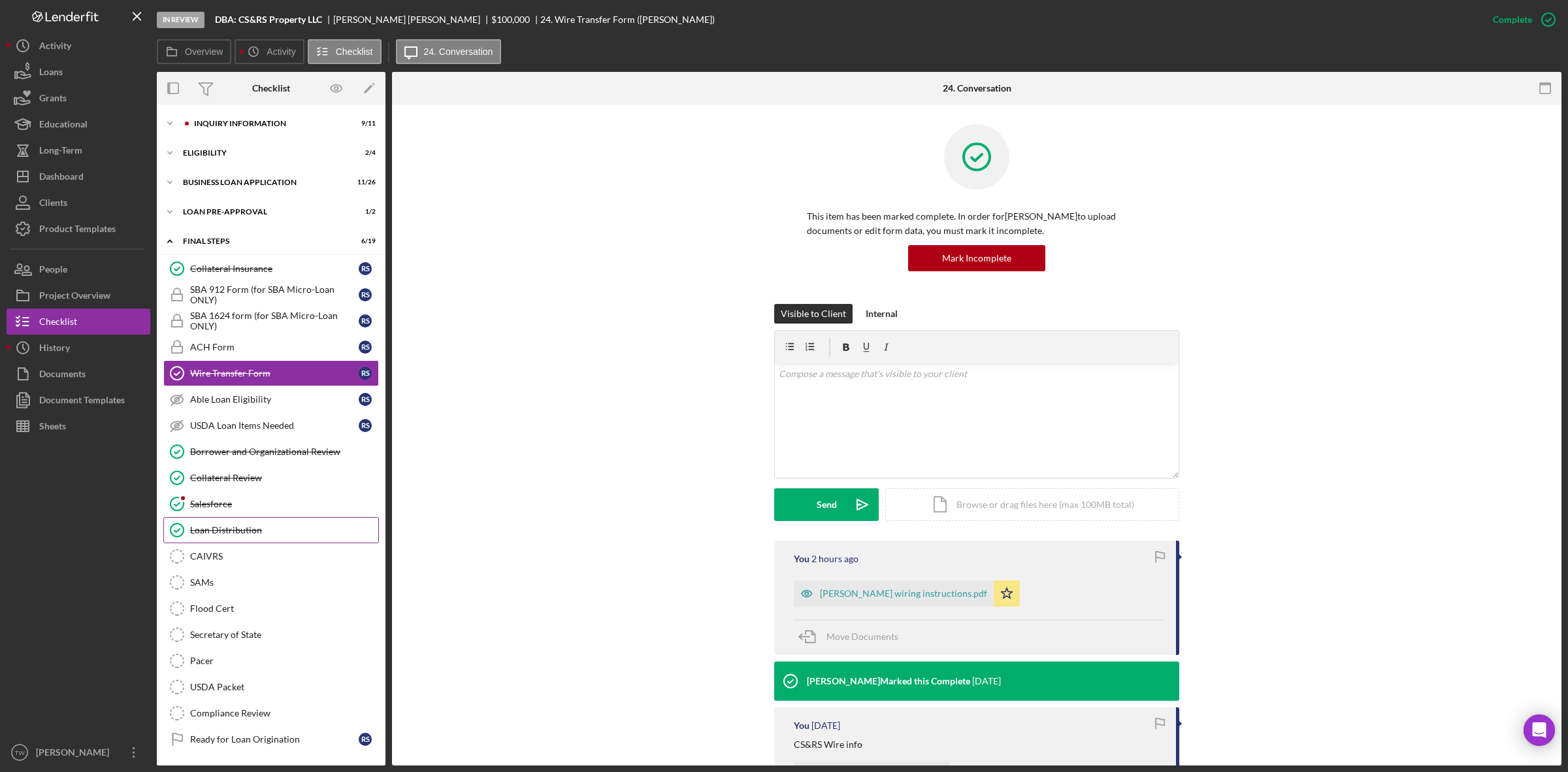
click at [294, 534] on div "Loan Distribution" at bounding box center [284, 530] width 188 height 11
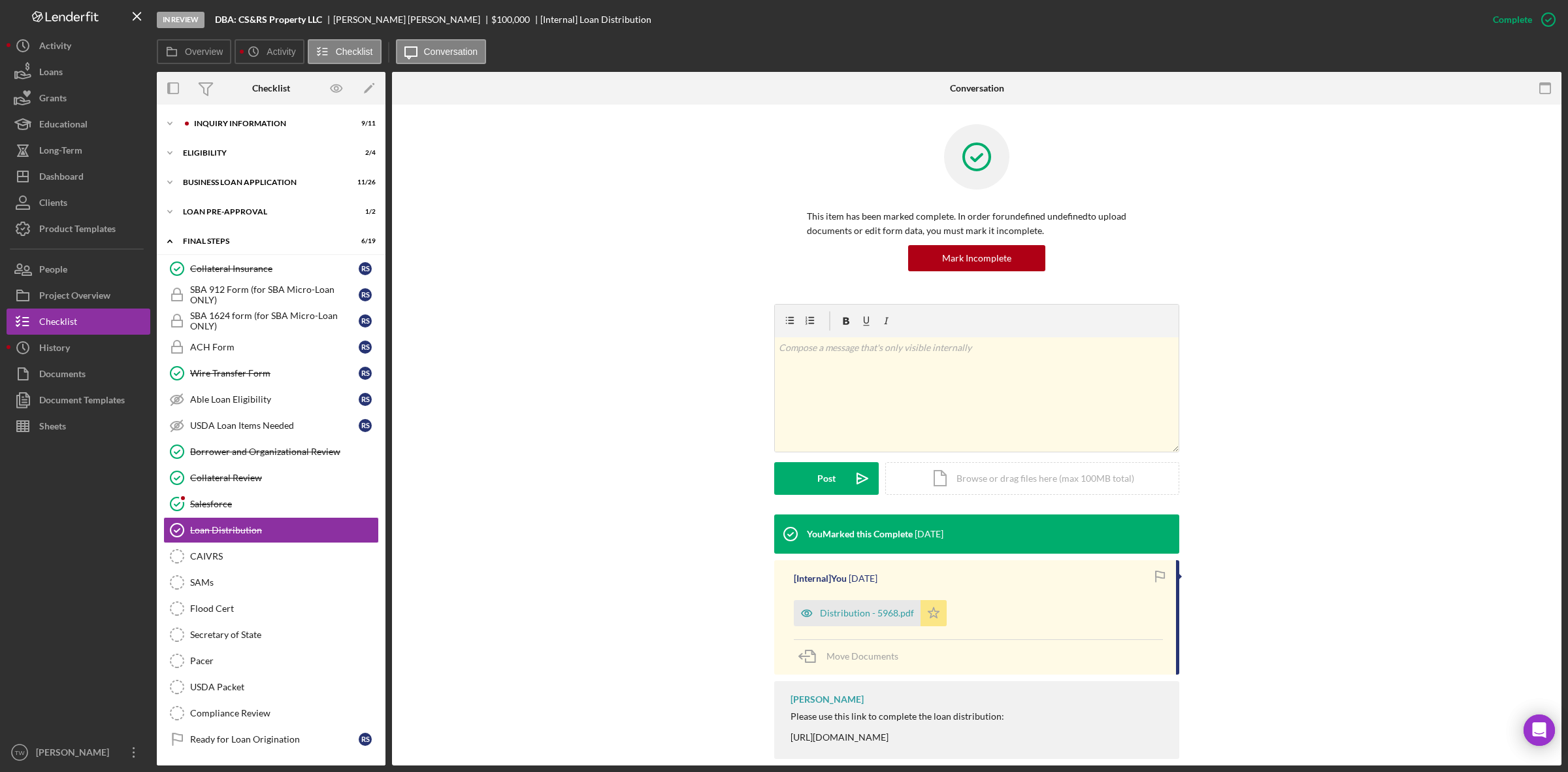
click at [940, 615] on icon "Icon/Star" at bounding box center [934, 612] width 26 height 26
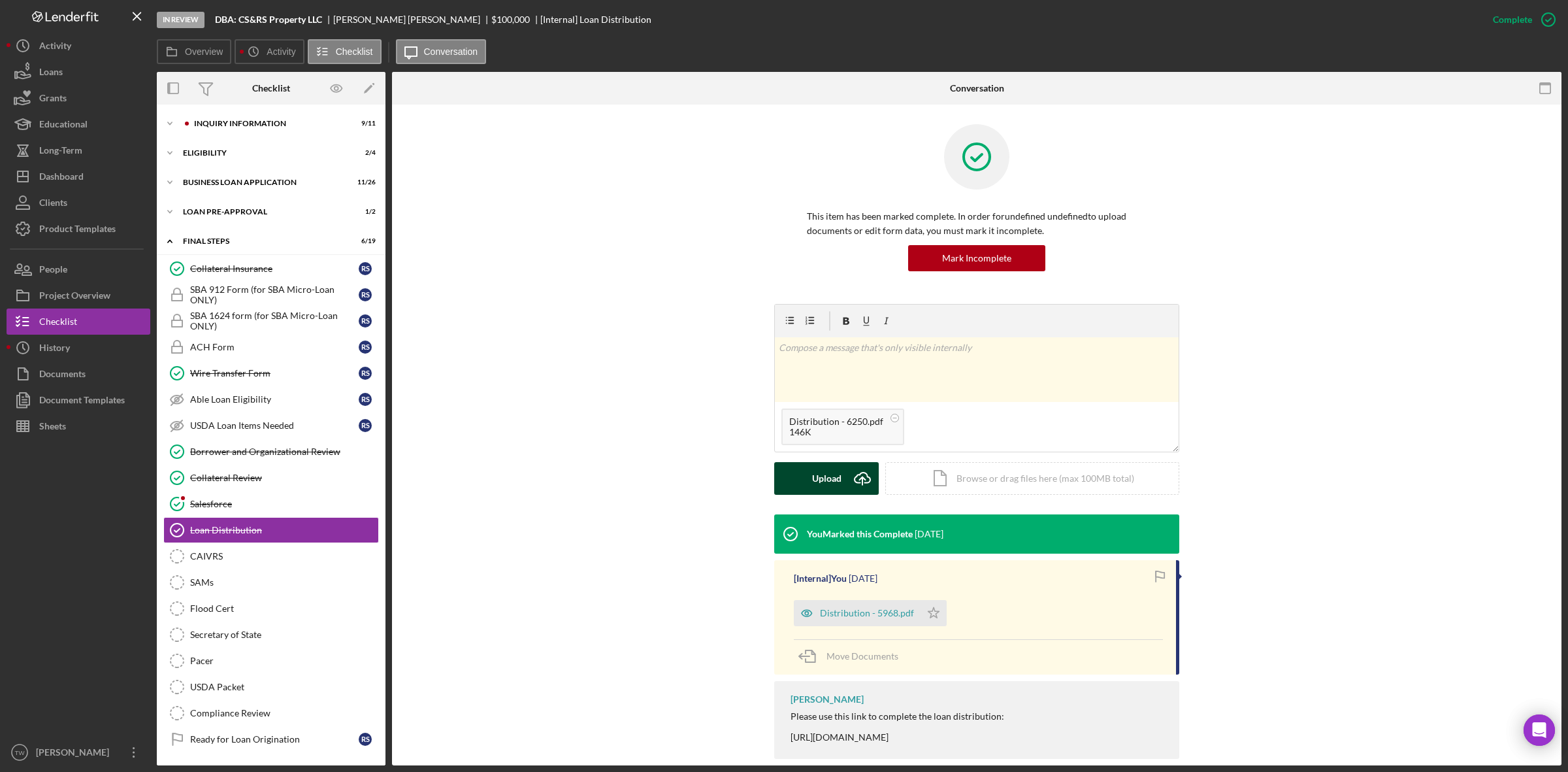
click at [823, 485] on div "Upload" at bounding box center [827, 478] width 30 height 32
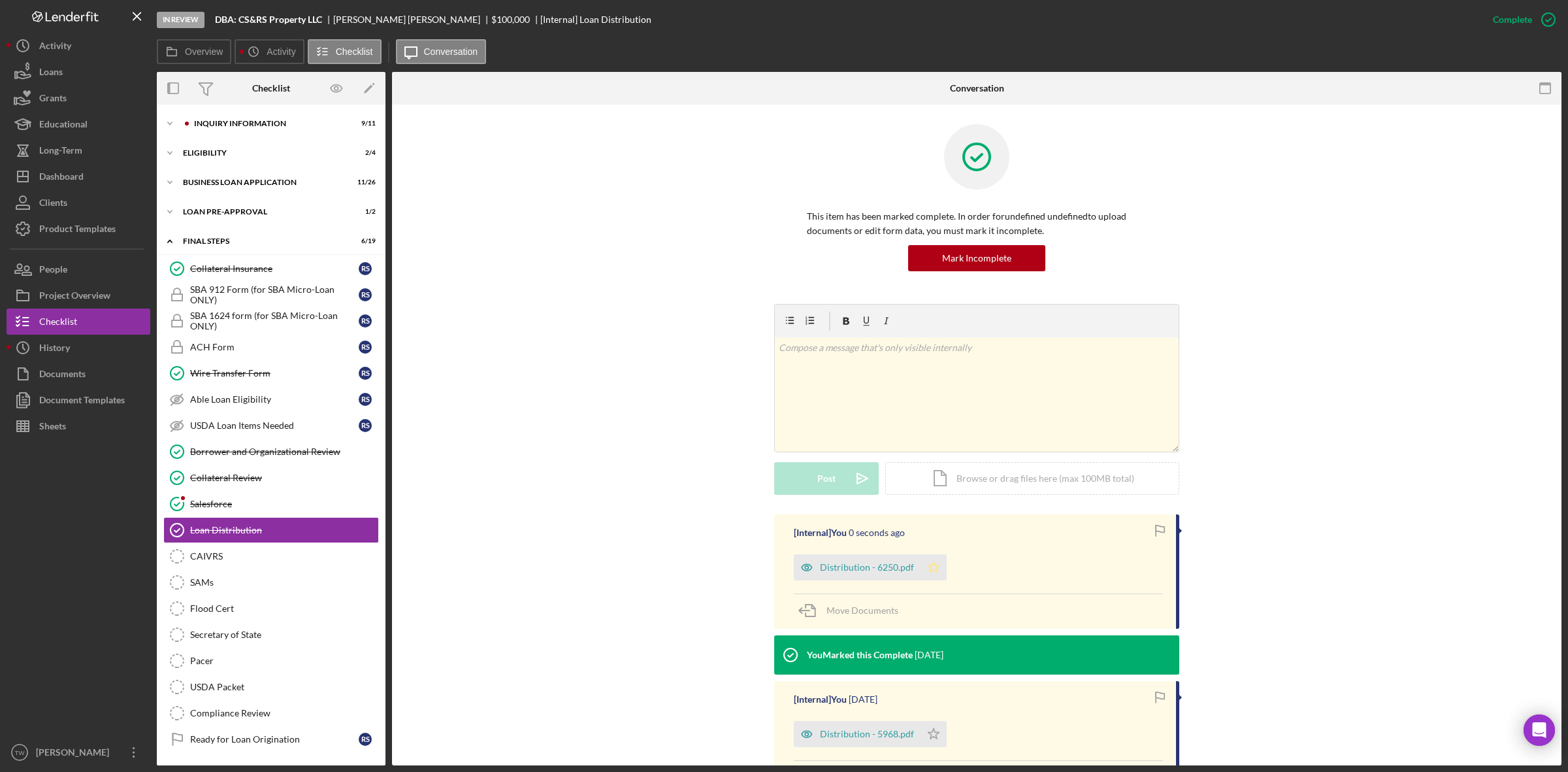
click at [932, 572] on polygon "button" at bounding box center [934, 567] width 11 height 11
click at [222, 363] on link "Wire Transfer Form Wire Transfer Form R S" at bounding box center [271, 373] width 216 height 26
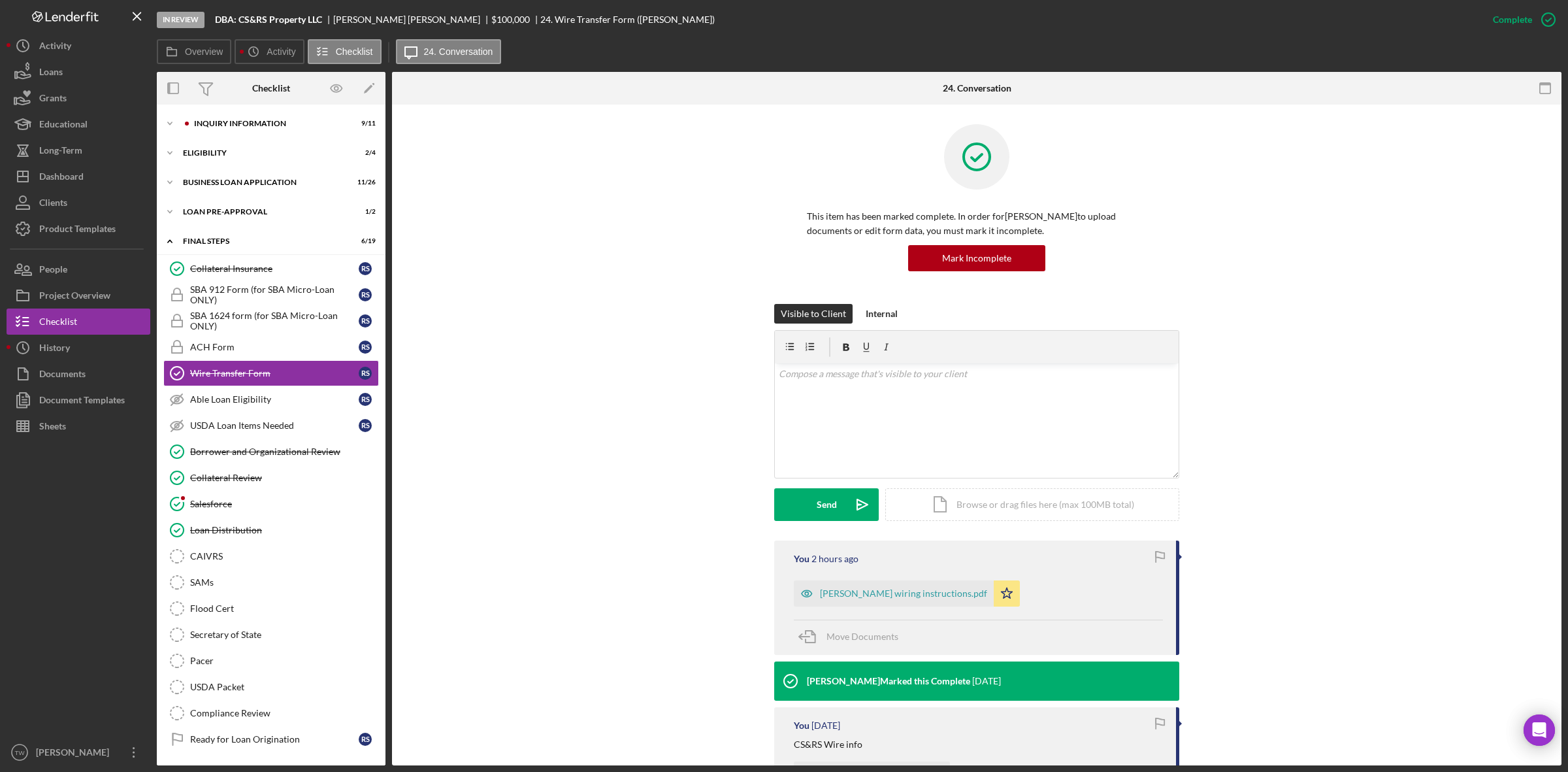
scroll to position [309, 0]
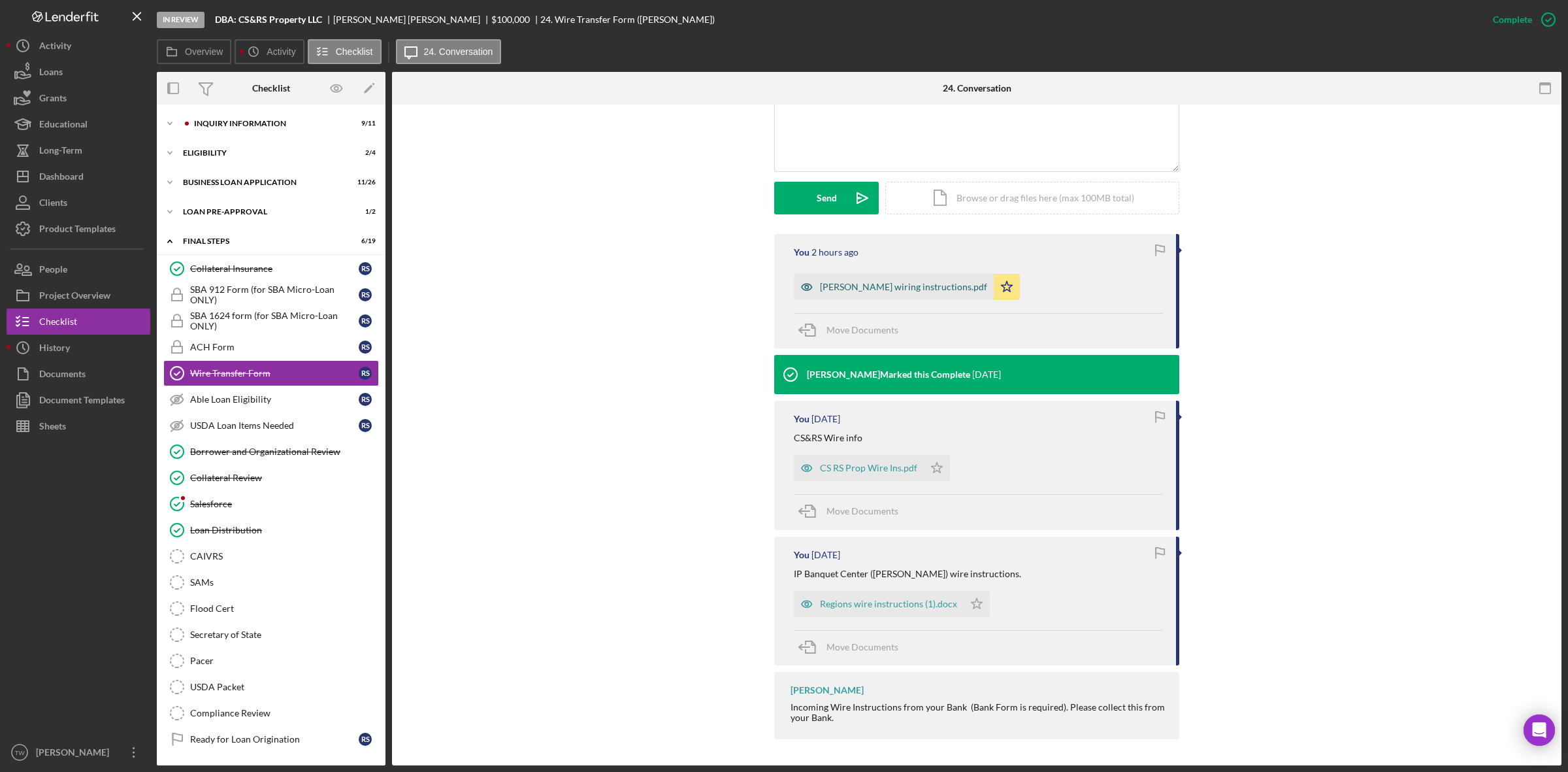
click at [876, 282] on div "[PERSON_NAME] wiring instructions.pdf" at bounding box center [903, 287] width 167 height 11
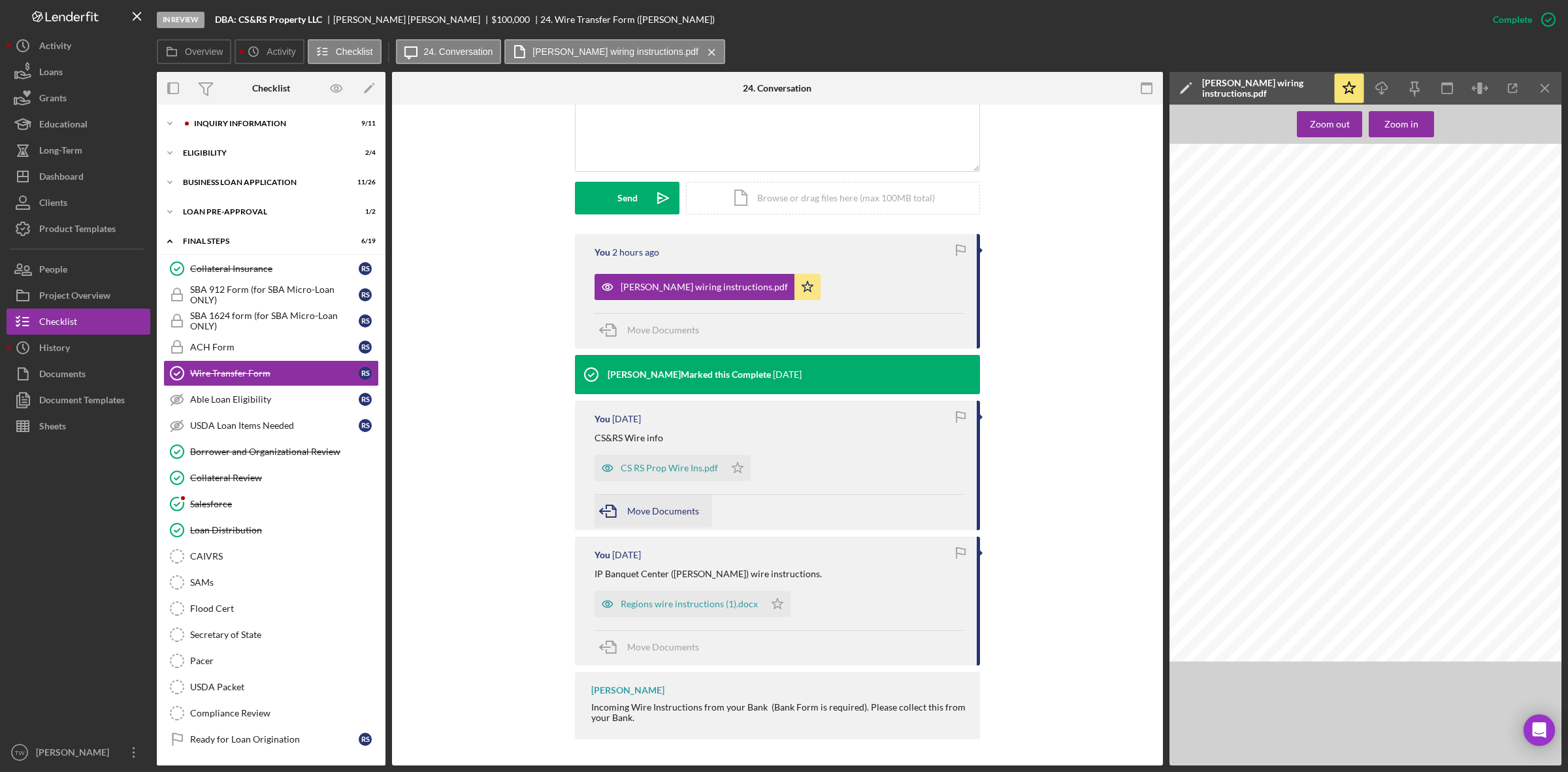
click at [664, 517] on div "Move Documents" at bounding box center [663, 511] width 72 height 32
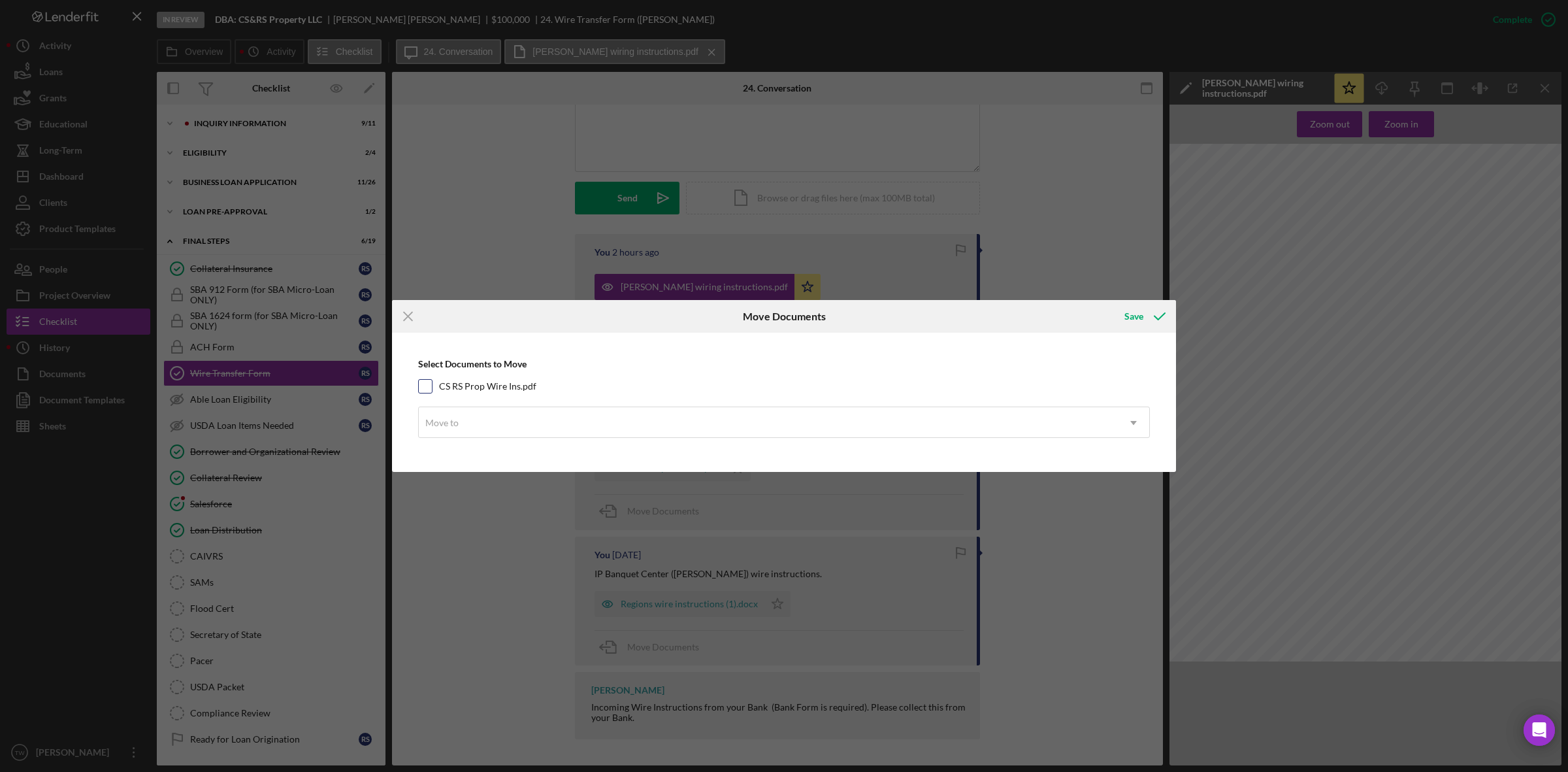
click at [517, 387] on label "CS RS Prop Wire Ins.pdf" at bounding box center [488, 386] width 98 height 13
click at [432, 387] on input "CS RS Prop Wire Ins.pdf" at bounding box center [425, 386] width 13 height 13
checkbox input "true"
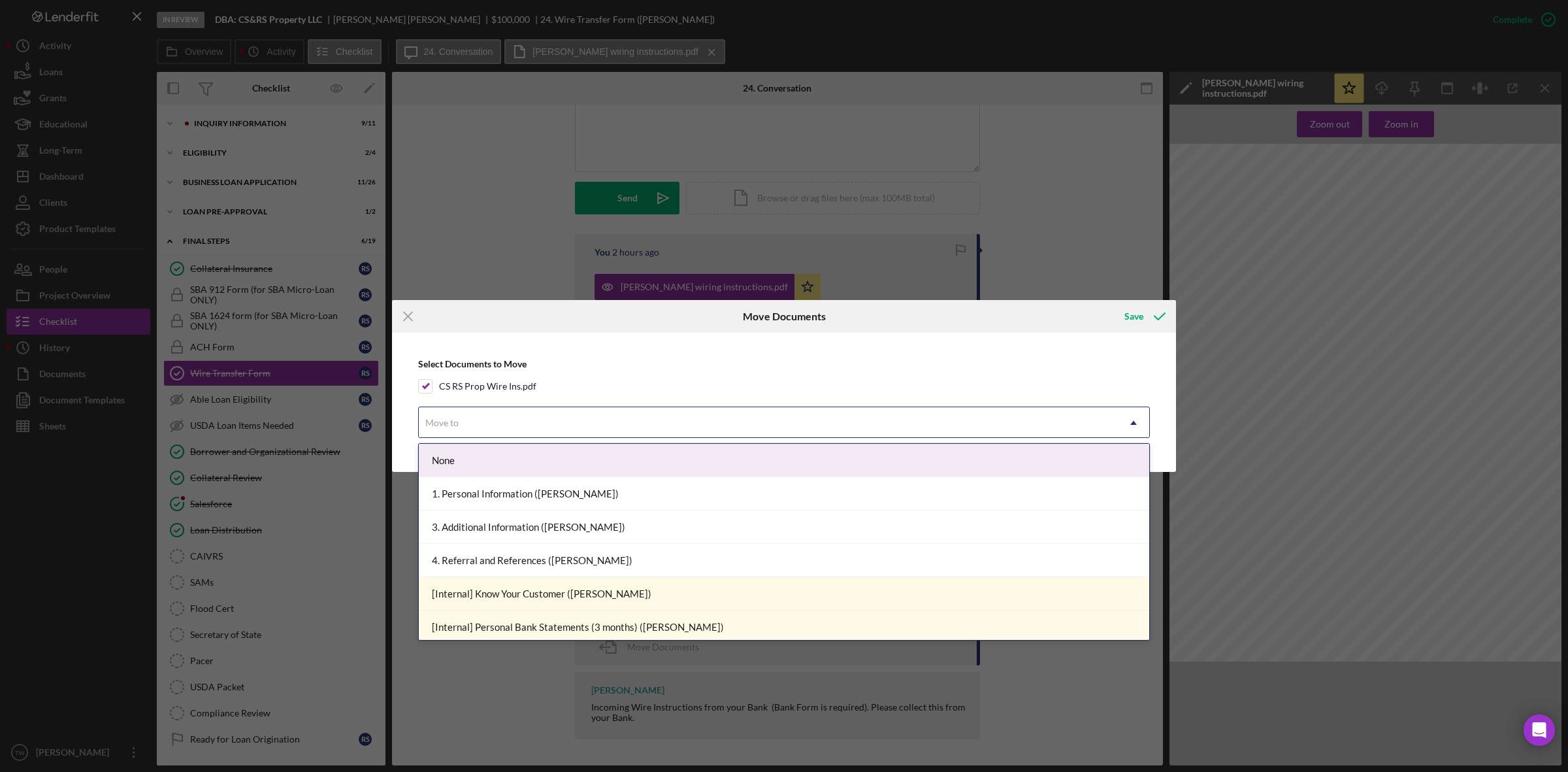
click at [503, 414] on div "Move to" at bounding box center [769, 422] width 699 height 30
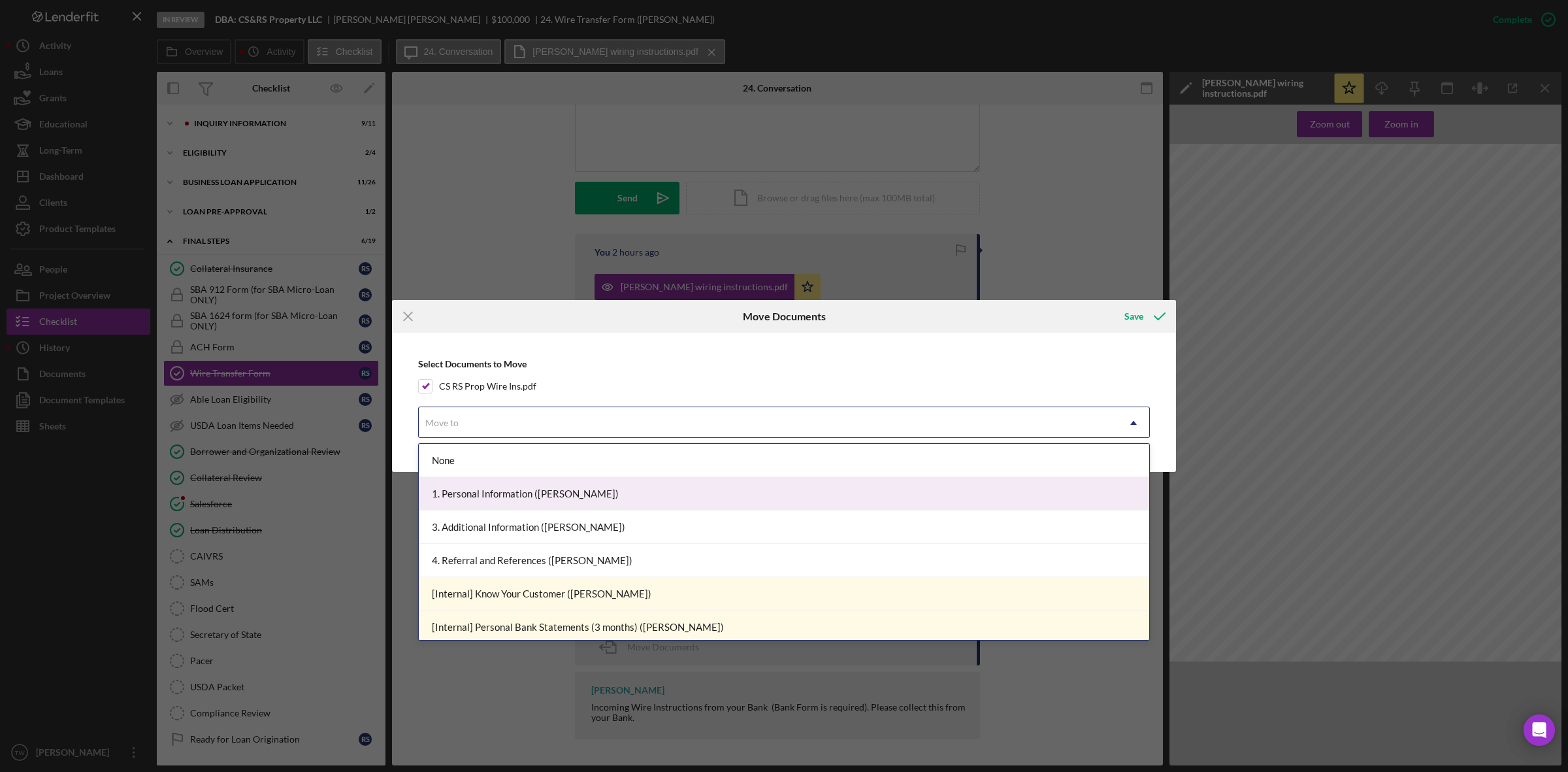
click at [485, 487] on div "1. Personal Information ([PERSON_NAME])" at bounding box center [784, 493] width 730 height 33
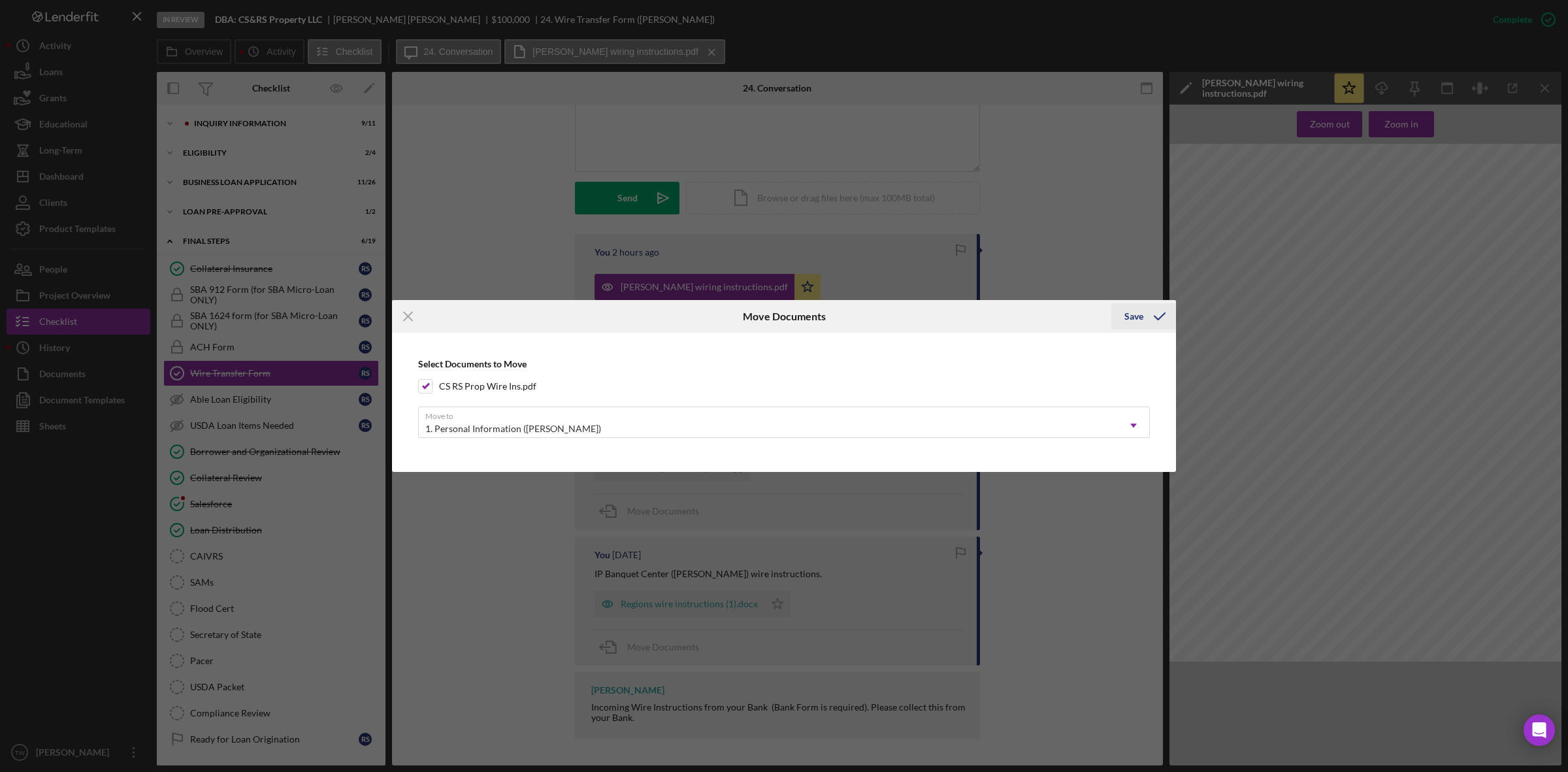
click at [1150, 315] on icon "submit" at bounding box center [1159, 316] width 32 height 32
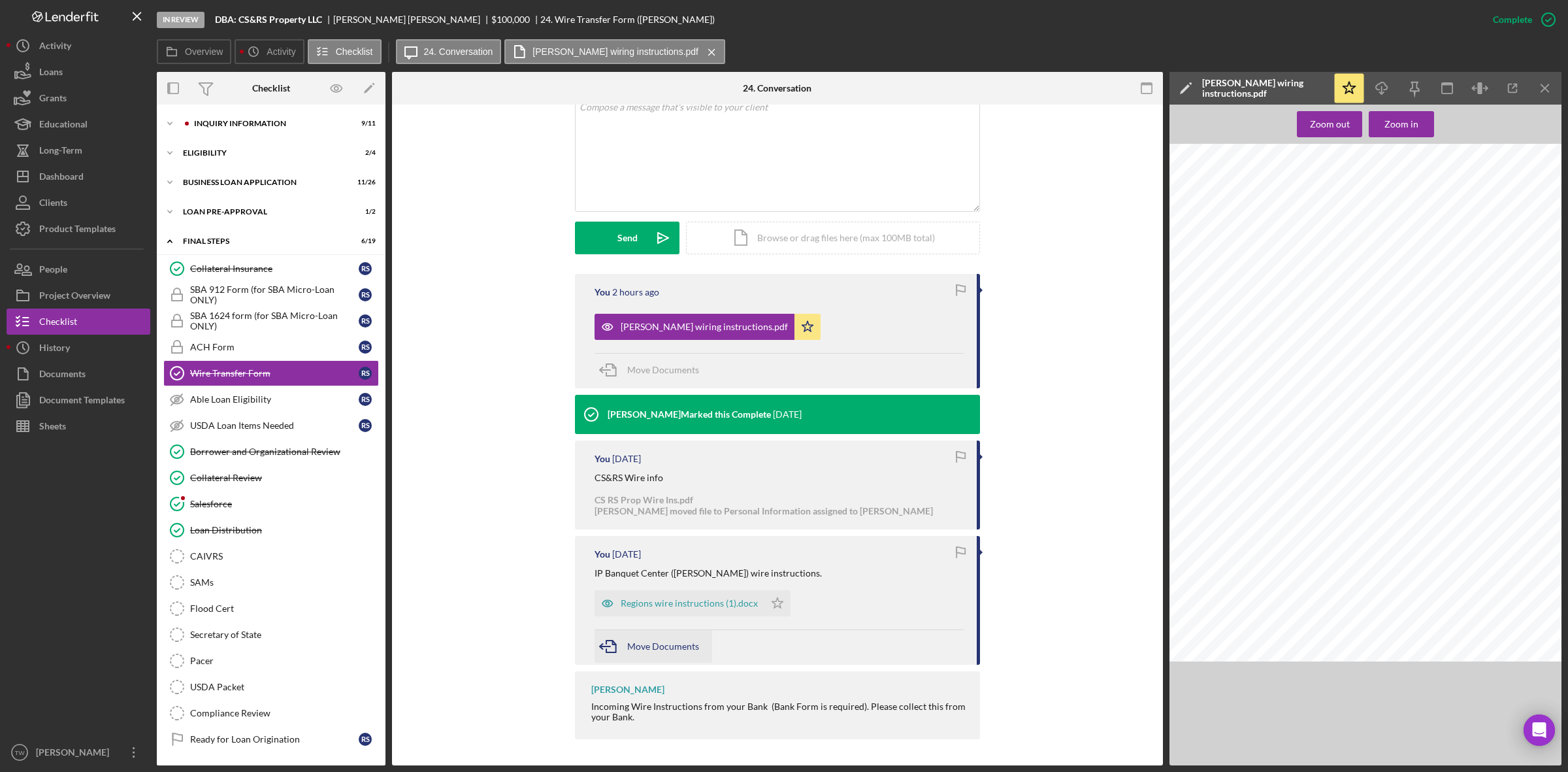
click at [649, 651] on div "Move Documents" at bounding box center [663, 646] width 72 height 32
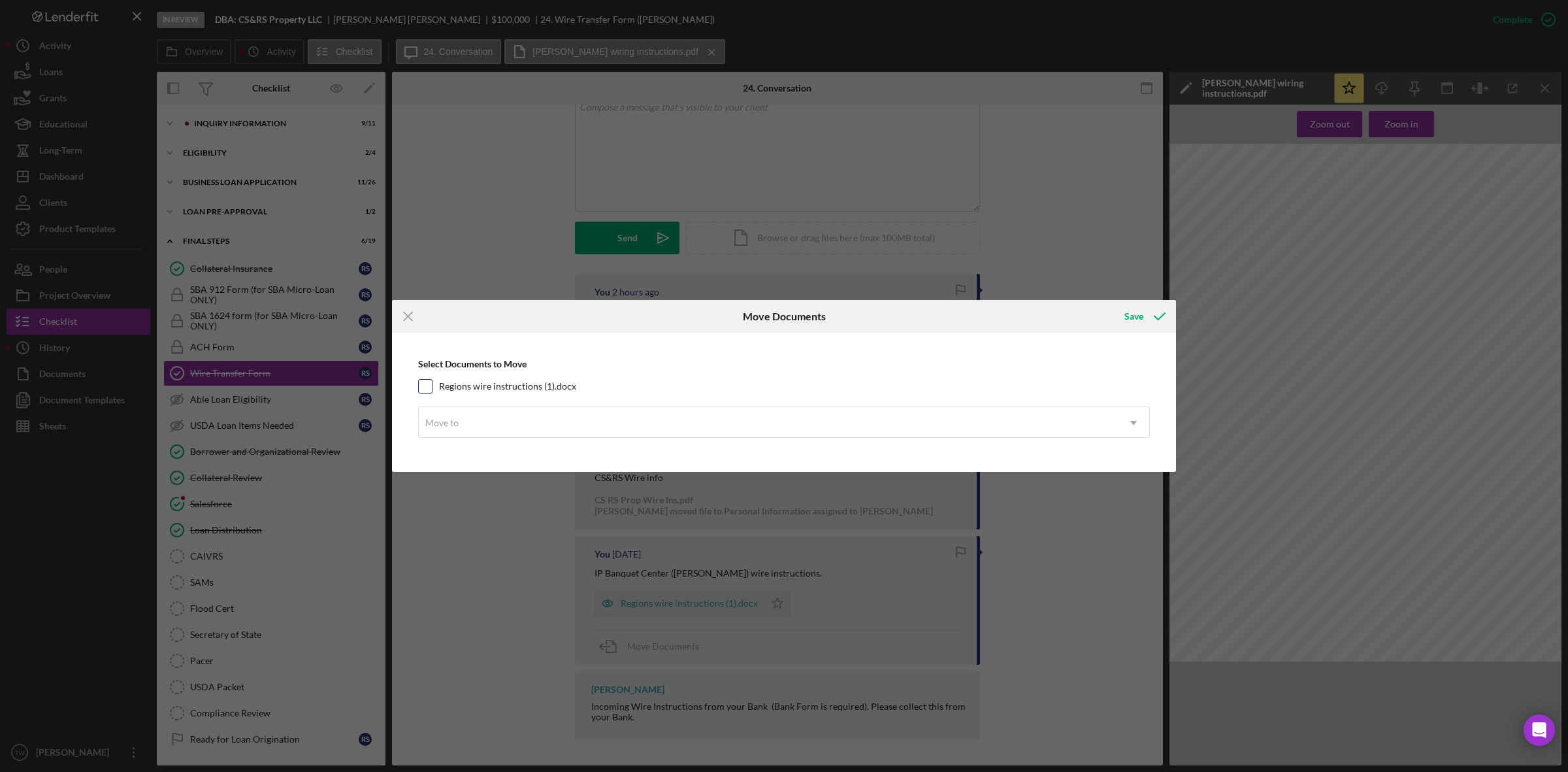
click at [488, 379] on div "Regions wire instructions (1).docx" at bounding box center [784, 386] width 731 height 14
click at [488, 382] on label "Regions wire instructions (1).docx" at bounding box center [508, 386] width 137 height 13
click at [432, 382] on input "Regions wire instructions (1).docx" at bounding box center [425, 386] width 13 height 13
checkbox input "true"
click at [484, 419] on div "Move to" at bounding box center [769, 422] width 699 height 30
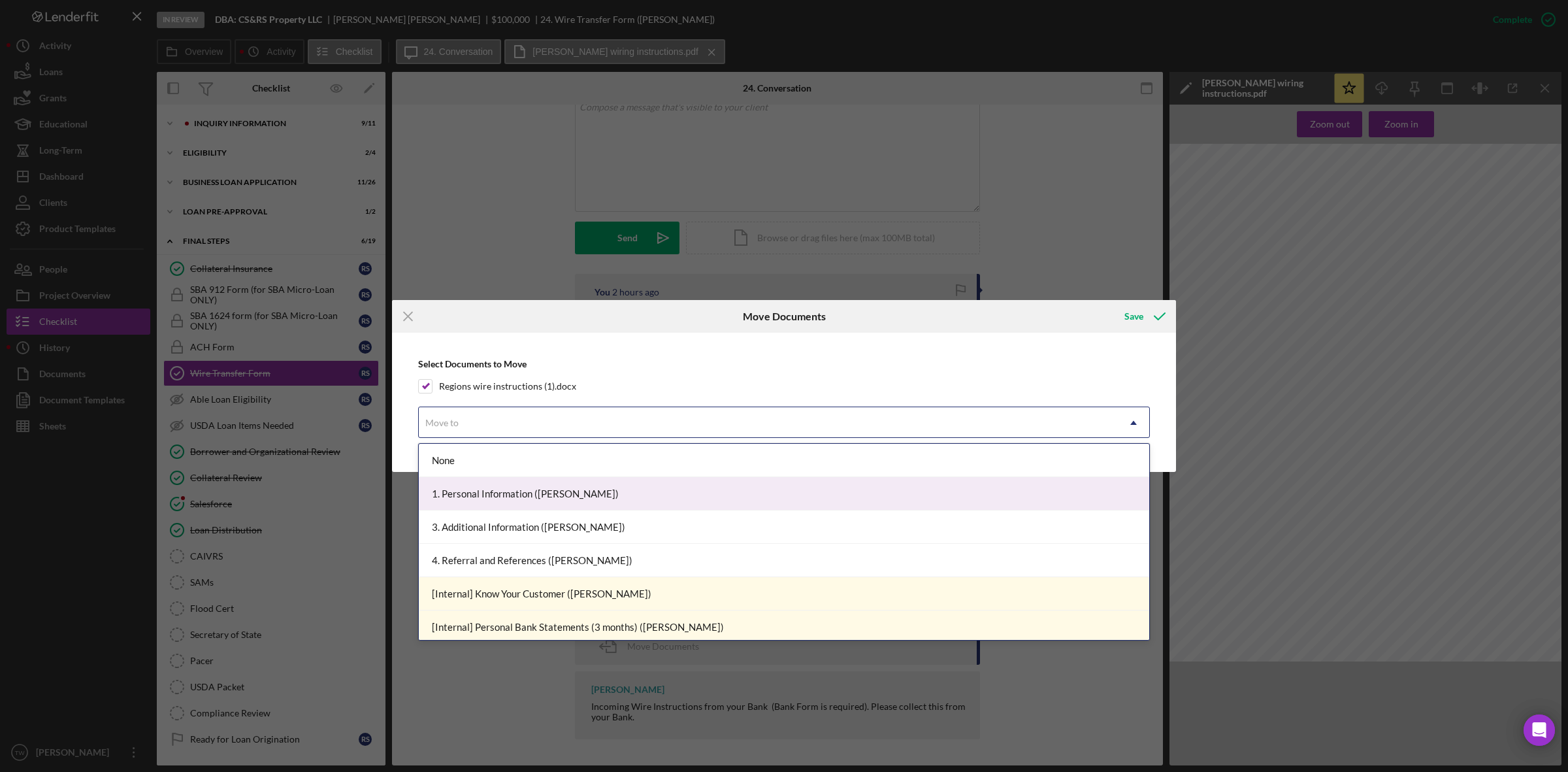
click at [481, 494] on div "1. Personal Information ([PERSON_NAME])" at bounding box center [784, 493] width 730 height 33
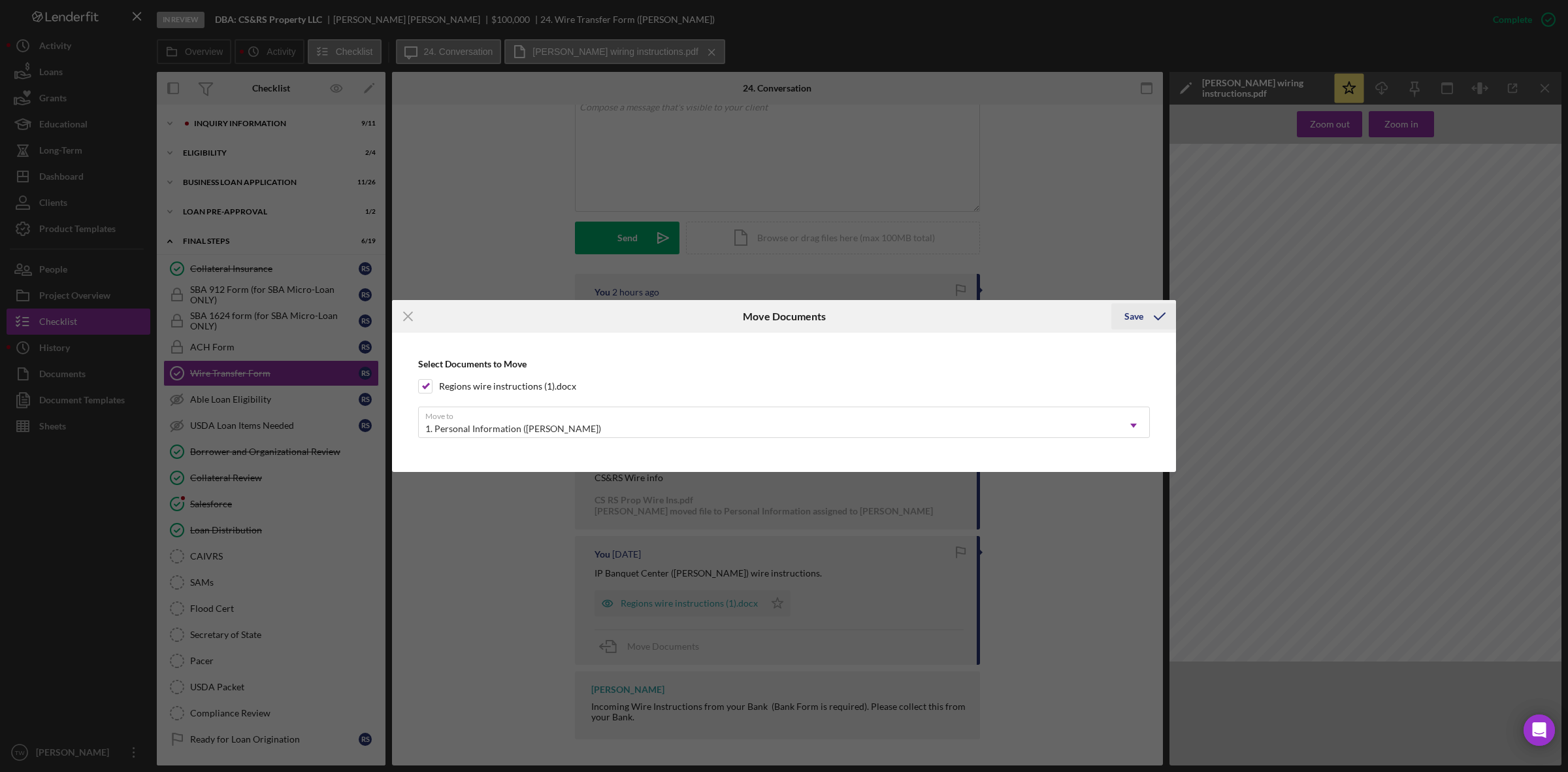
click at [1152, 320] on icon "submit" at bounding box center [1159, 316] width 32 height 32
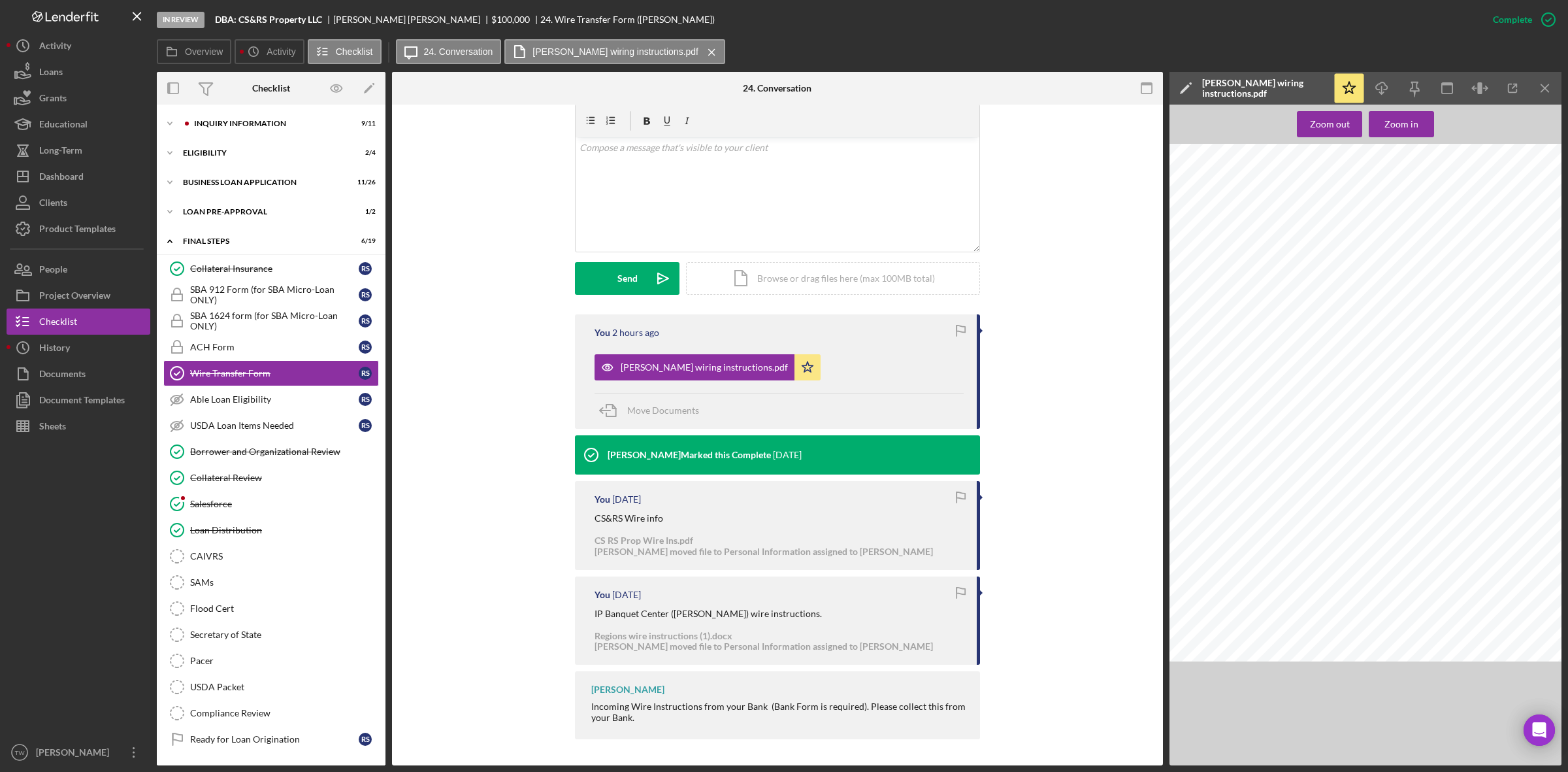
scroll to position [227, 0]
